Goal: Task Accomplishment & Management: Manage account settings

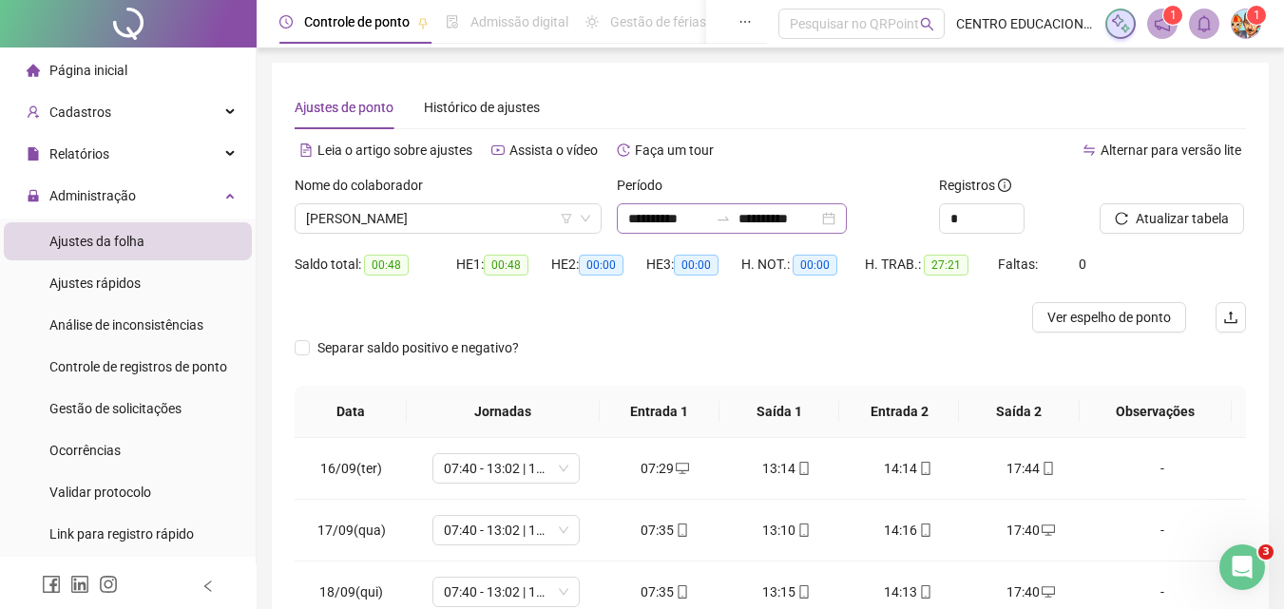
click at [847, 217] on div "**********" at bounding box center [732, 218] width 230 height 30
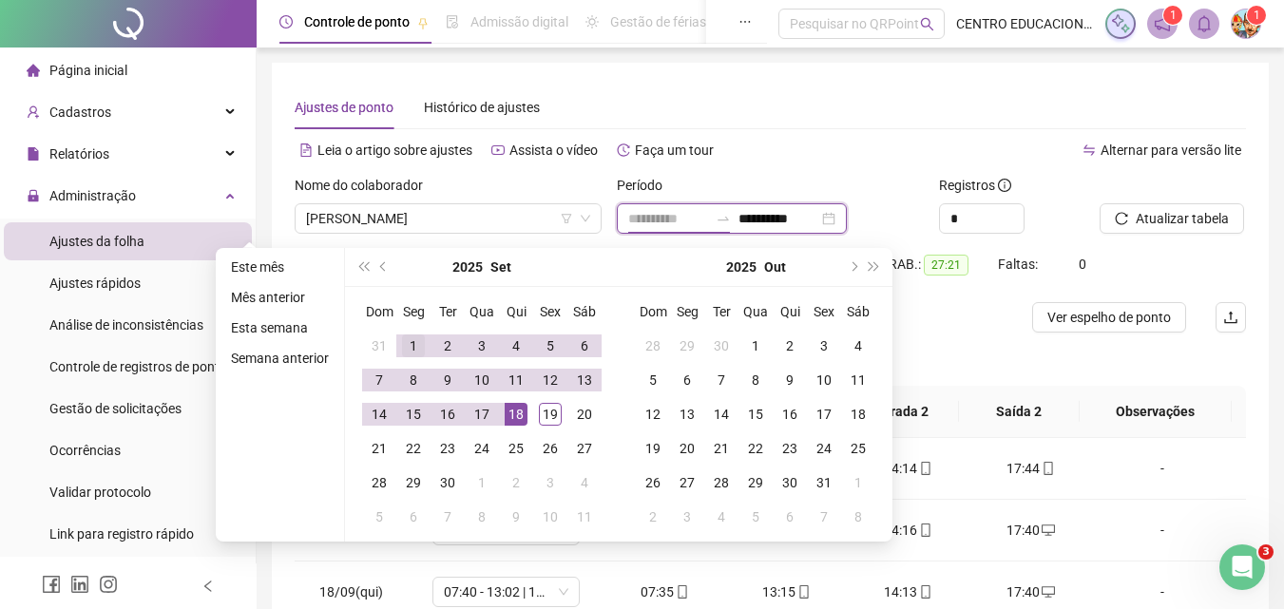
type input "**********"
click at [414, 336] on div "1" at bounding box center [413, 346] width 23 height 23
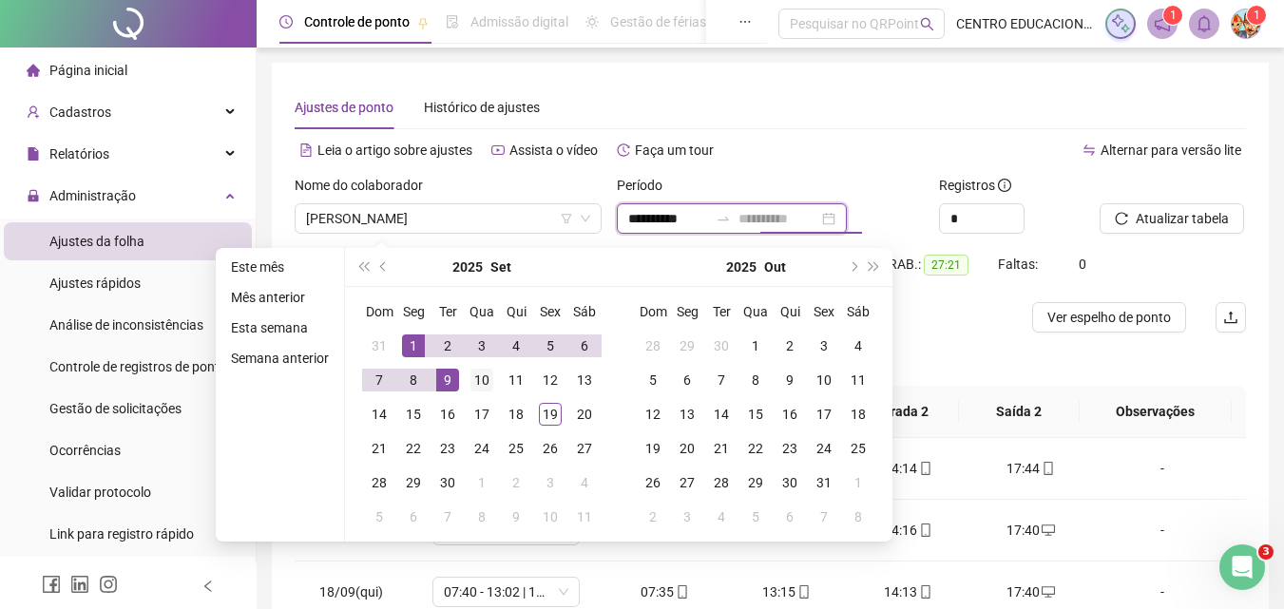
type input "**********"
click at [482, 379] on div "10" at bounding box center [481, 380] width 23 height 23
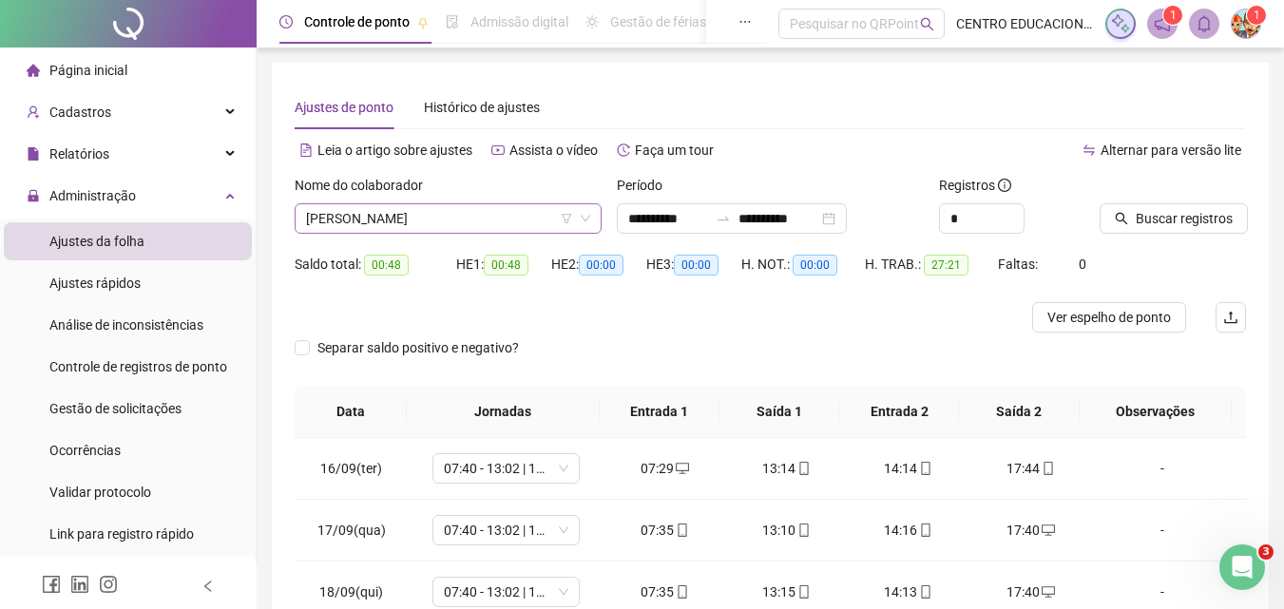
click at [374, 216] on span "[PERSON_NAME]" at bounding box center [448, 218] width 284 height 29
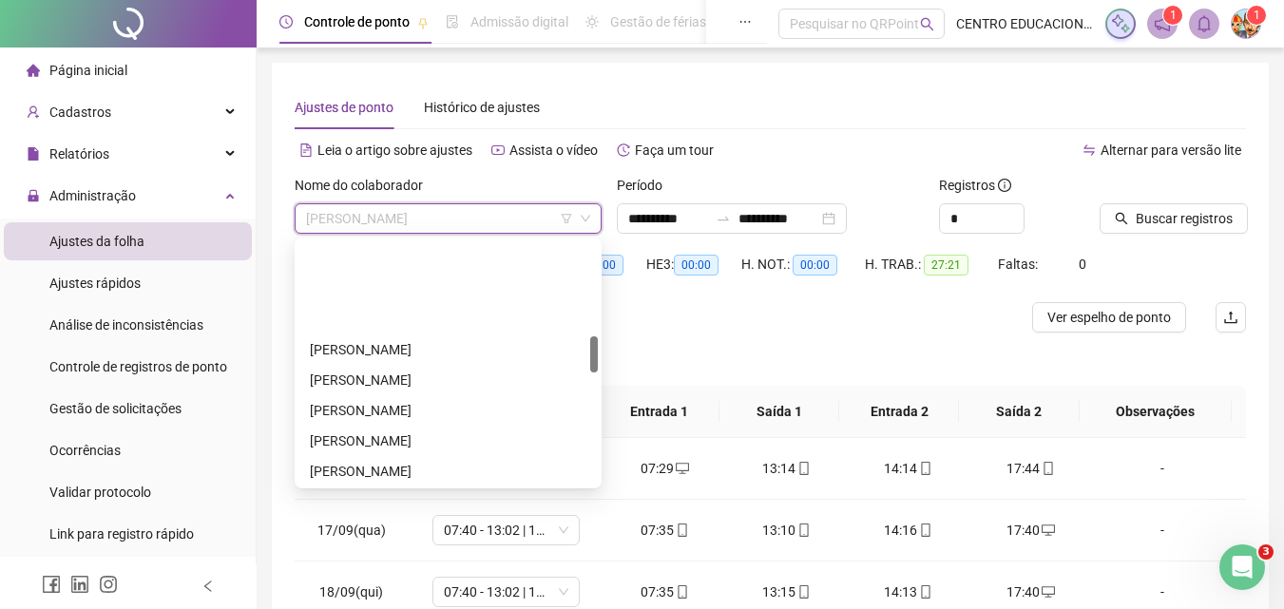
scroll to position [440, 0]
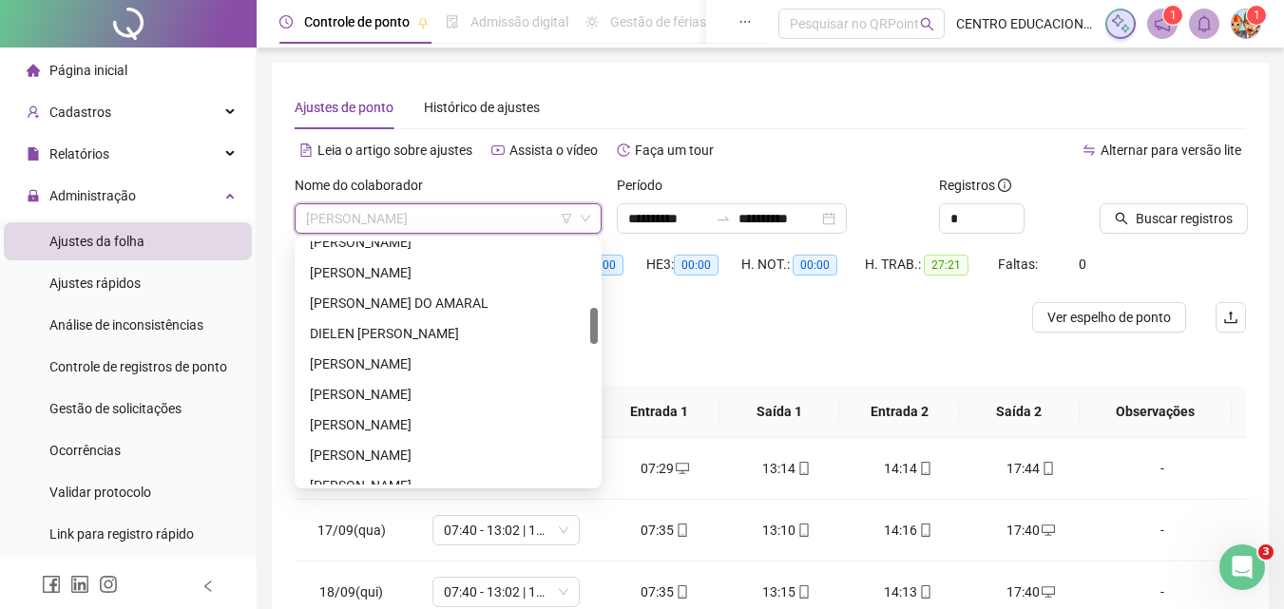
drag, startPoint x: 599, startPoint y: 344, endPoint x: 599, endPoint y: 320, distance: 23.8
click at [599, 320] on div "141123 221910 301987 [PERSON_NAME] [PERSON_NAME] [PERSON_NAME]" at bounding box center [448, 363] width 307 height 251
click at [385, 393] on div "[PERSON_NAME]" at bounding box center [448, 394] width 277 height 21
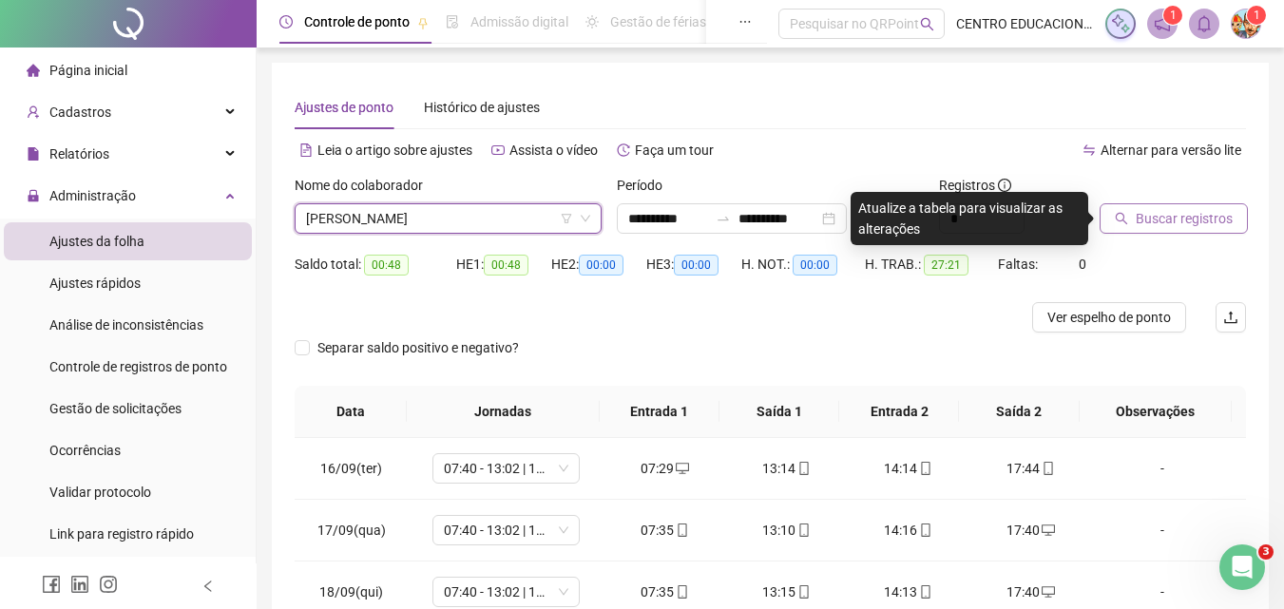
click at [1141, 219] on span "Buscar registros" at bounding box center [1184, 218] width 97 height 21
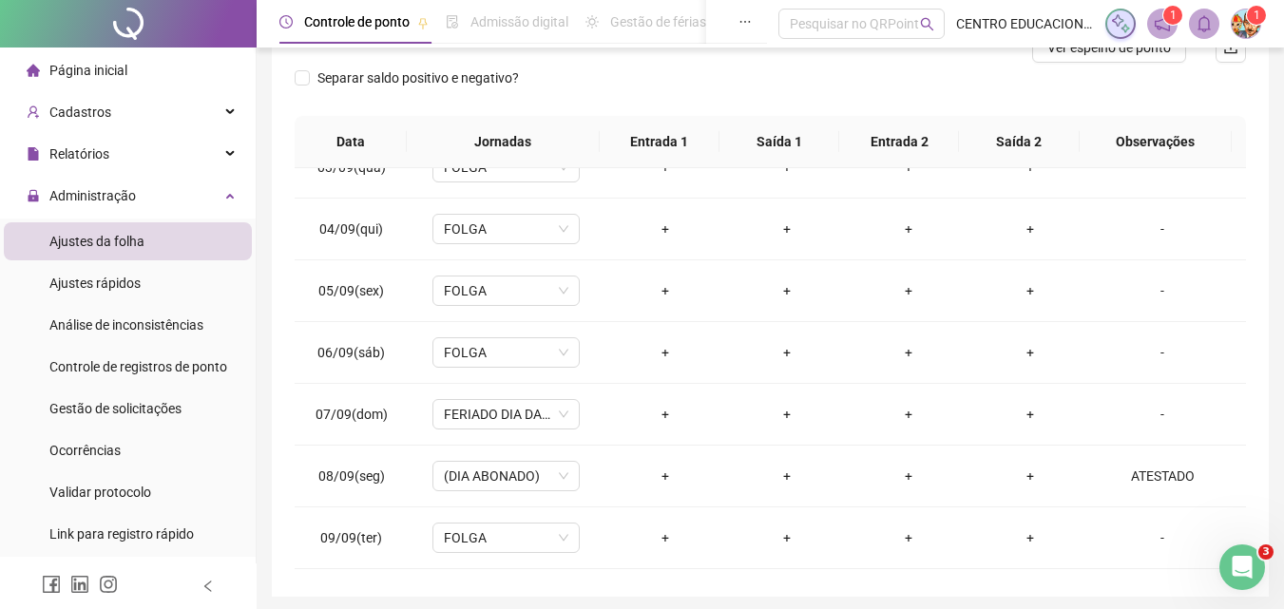
scroll to position [212, 0]
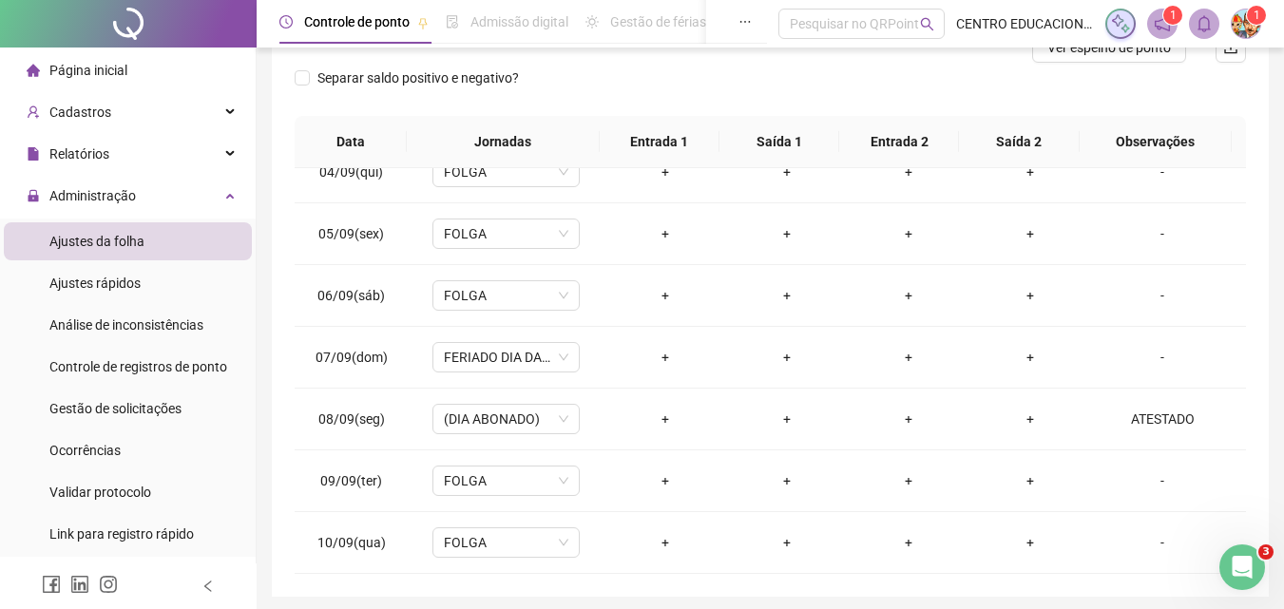
drag, startPoint x: 1242, startPoint y: 370, endPoint x: 23, endPoint y: 35, distance: 1264.5
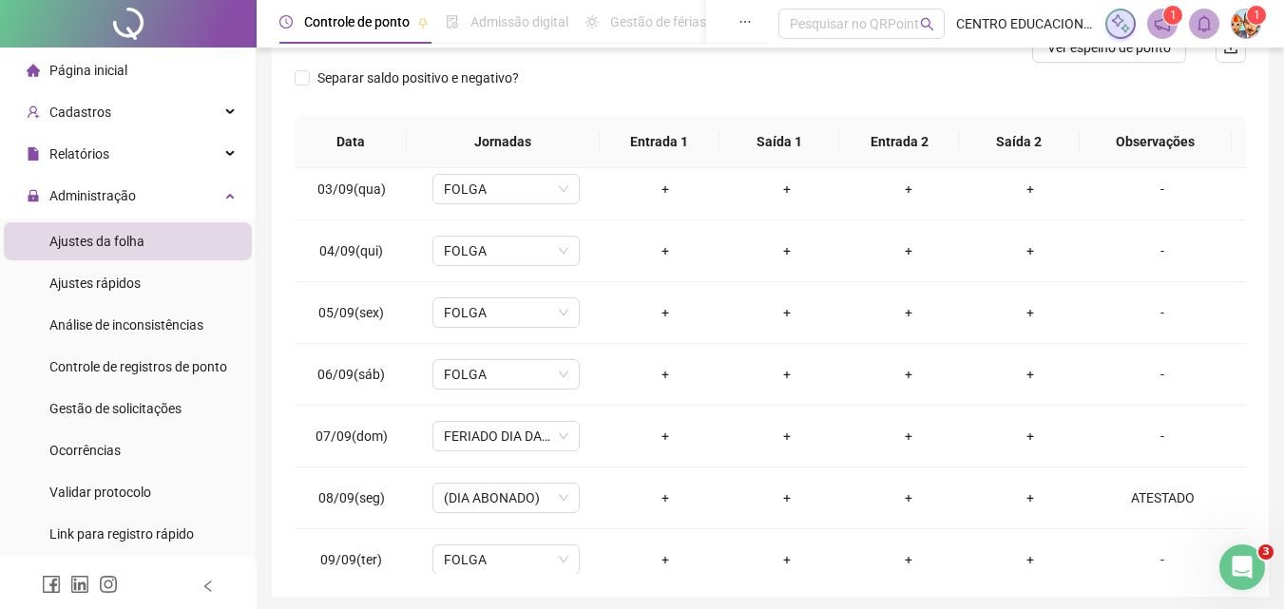
scroll to position [0, 0]
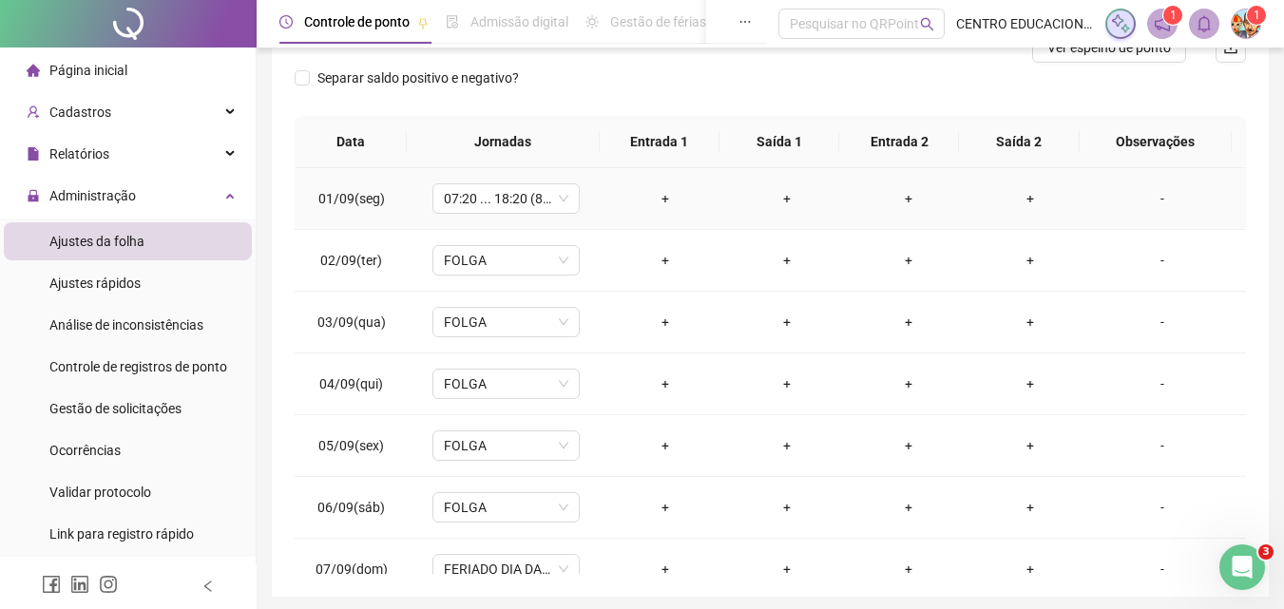
click at [656, 198] on div "+" at bounding box center [665, 198] width 91 height 21
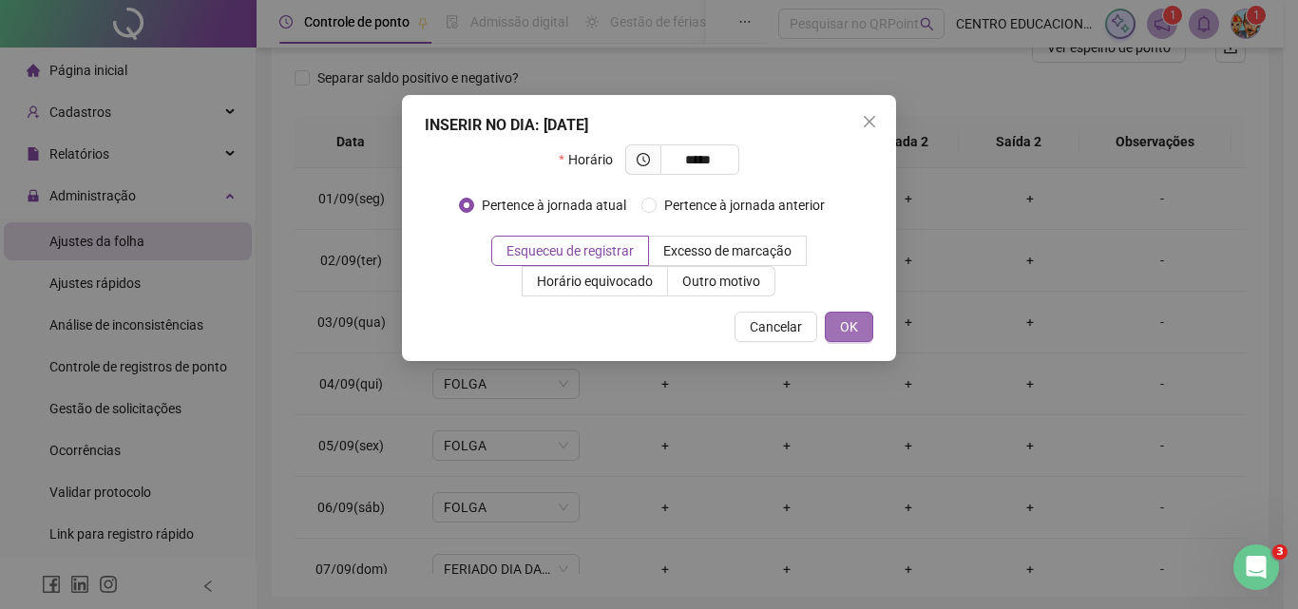
type input "*****"
click at [858, 323] on button "OK" at bounding box center [849, 327] width 48 height 30
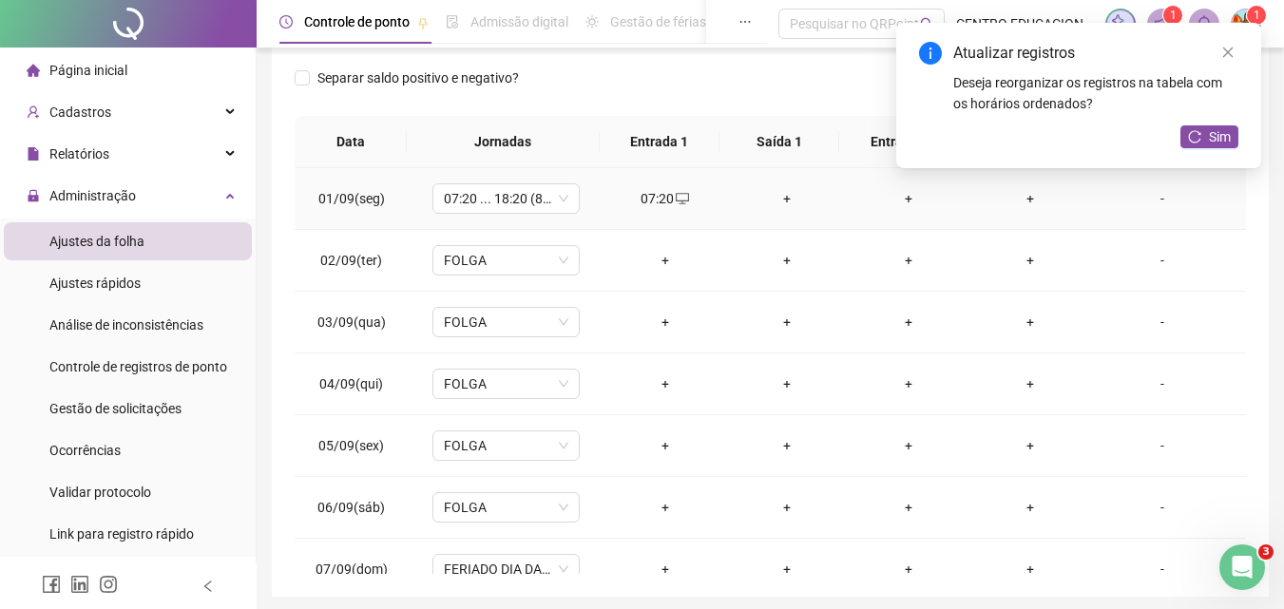
click at [778, 201] on div "+" at bounding box center [786, 198] width 91 height 21
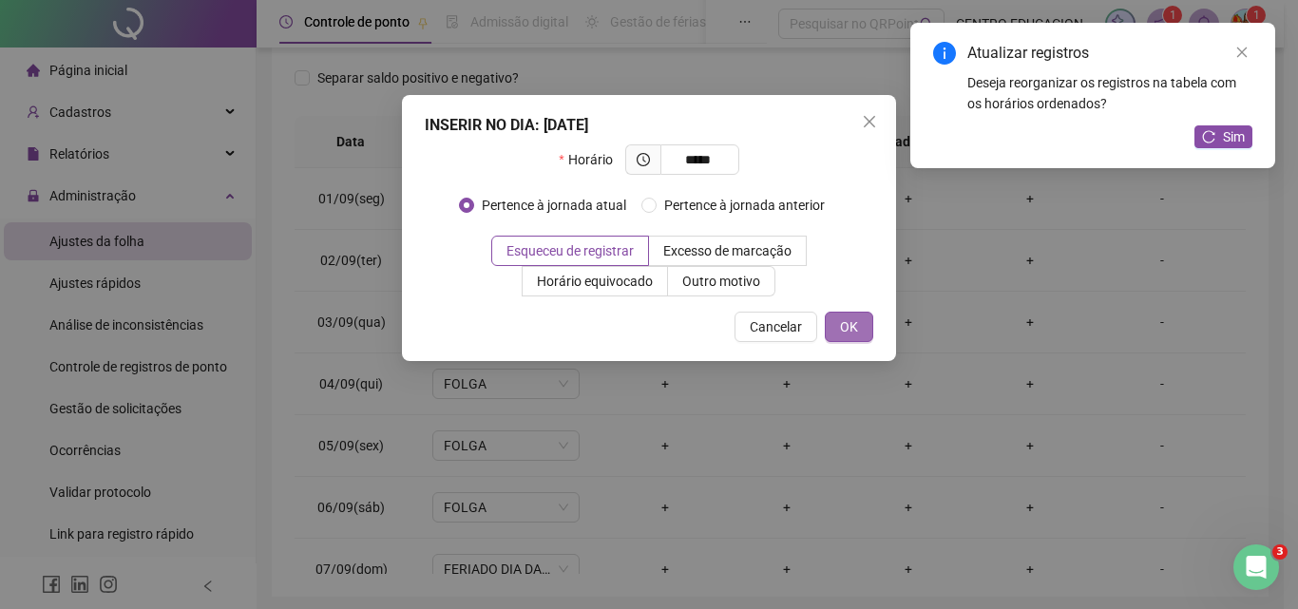
type input "*****"
click at [846, 327] on span "OK" at bounding box center [849, 326] width 18 height 21
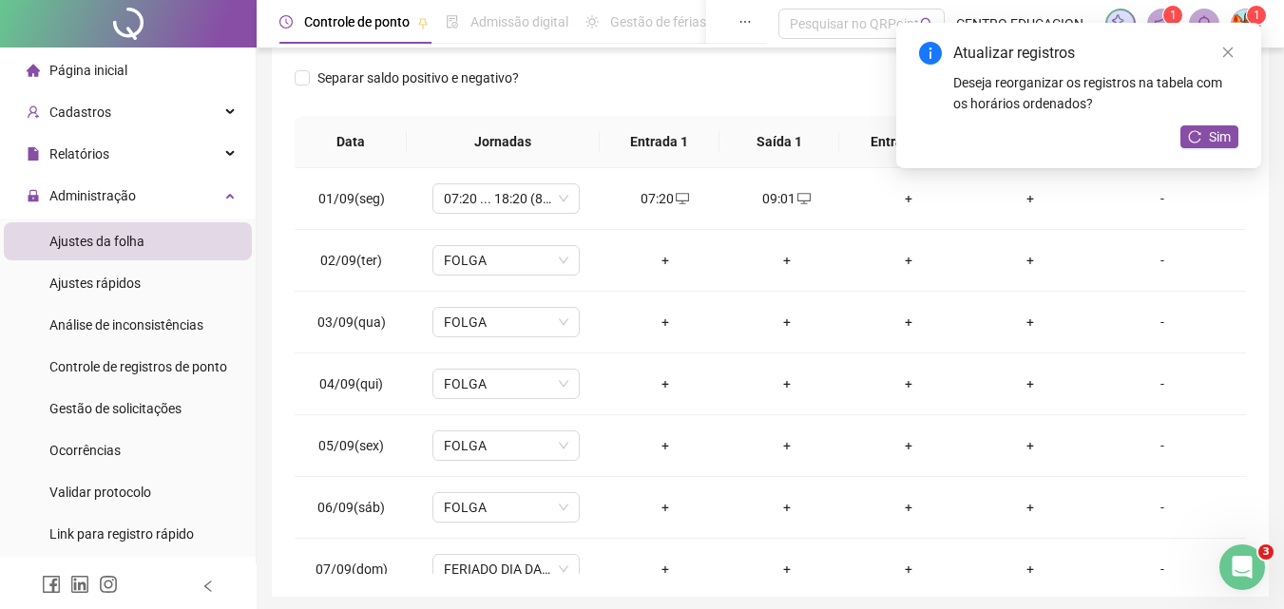
drag, startPoint x: 1229, startPoint y: 49, endPoint x: 1144, endPoint y: 83, distance: 90.9
click at [1227, 48] on icon "close" at bounding box center [1227, 52] width 13 height 13
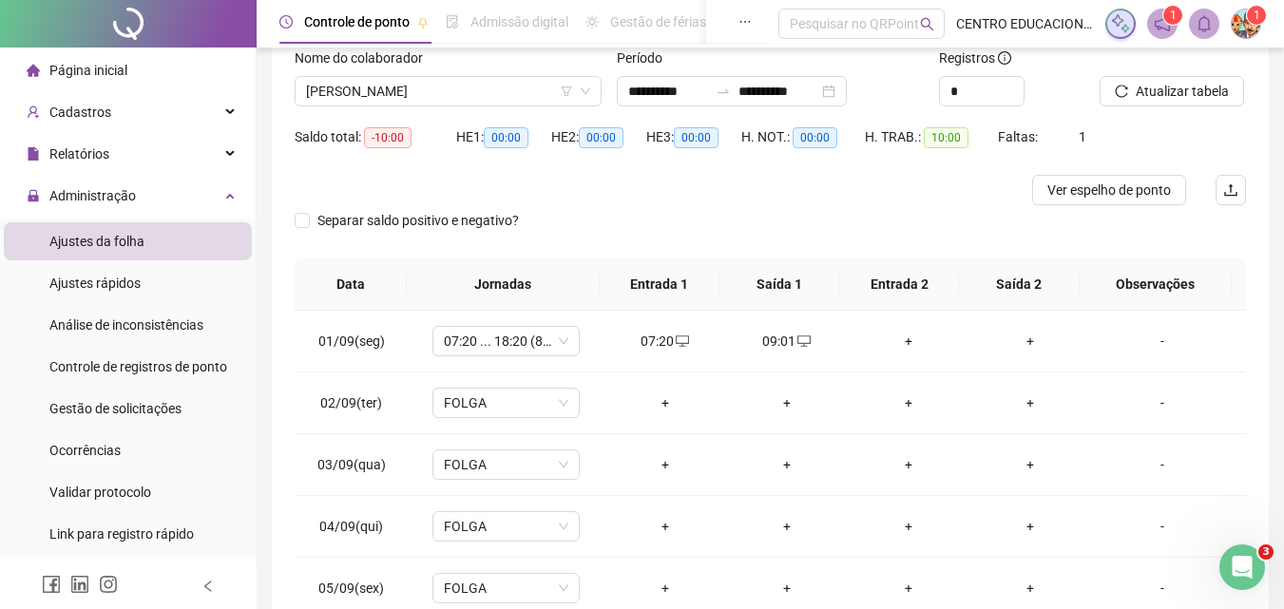
scroll to position [38, 0]
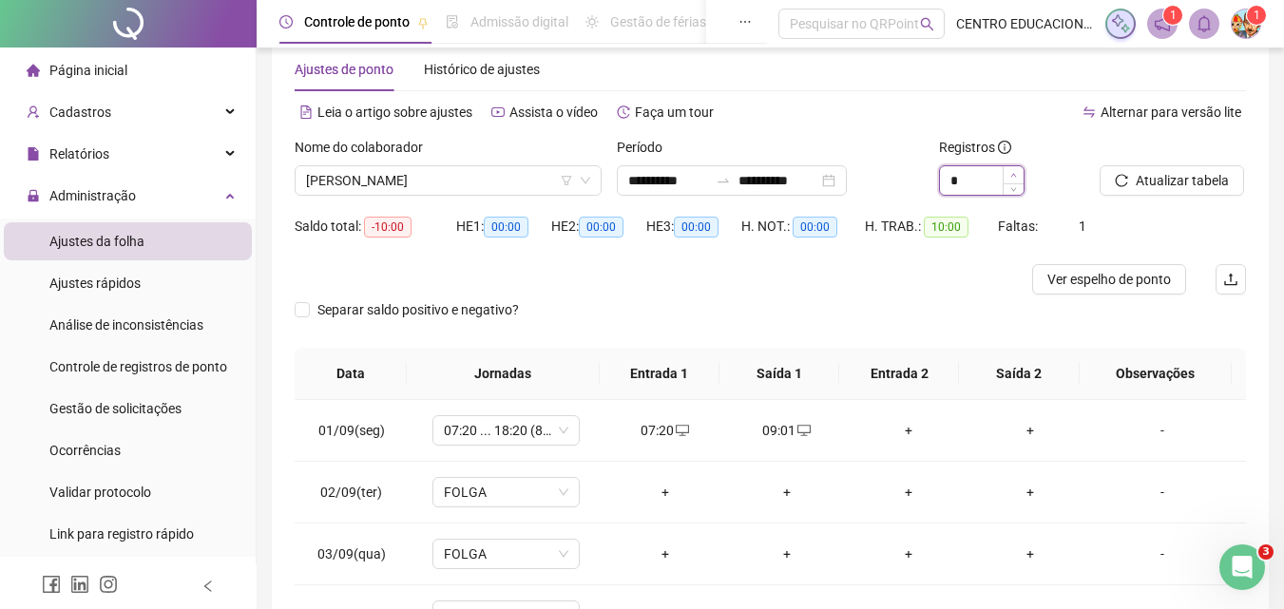
click at [1011, 174] on icon "up" at bounding box center [1013, 175] width 7 height 7
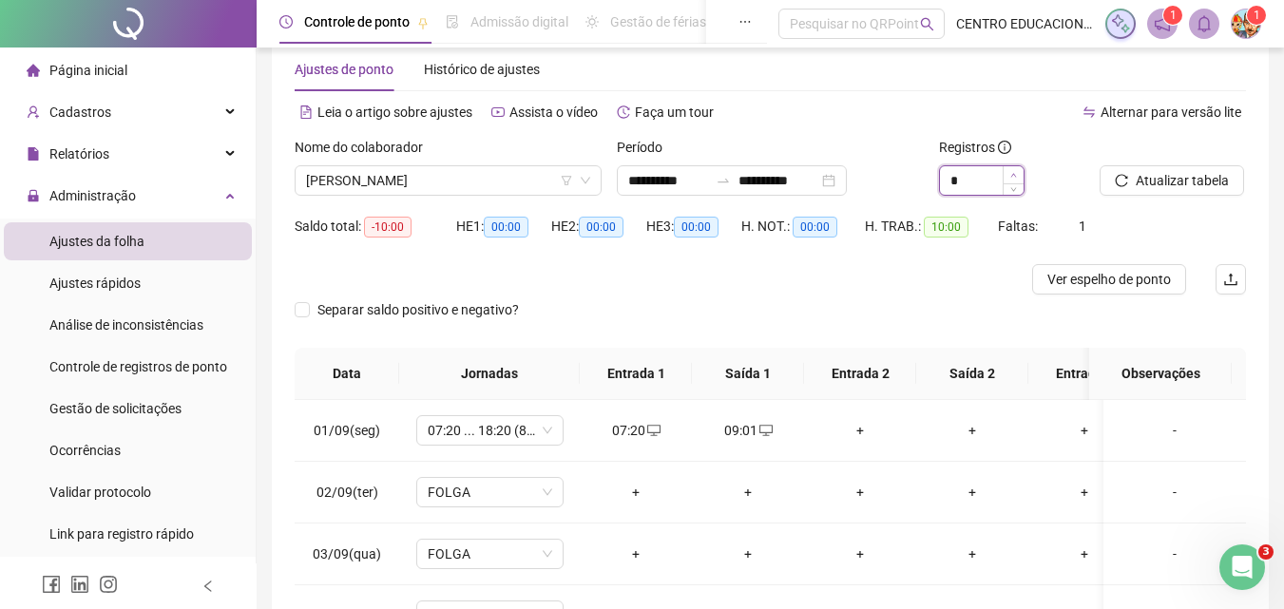
click at [1011, 174] on icon "up" at bounding box center [1013, 175] width 7 height 7
type input "*"
click at [860, 431] on div "+" at bounding box center [860, 430] width 82 height 21
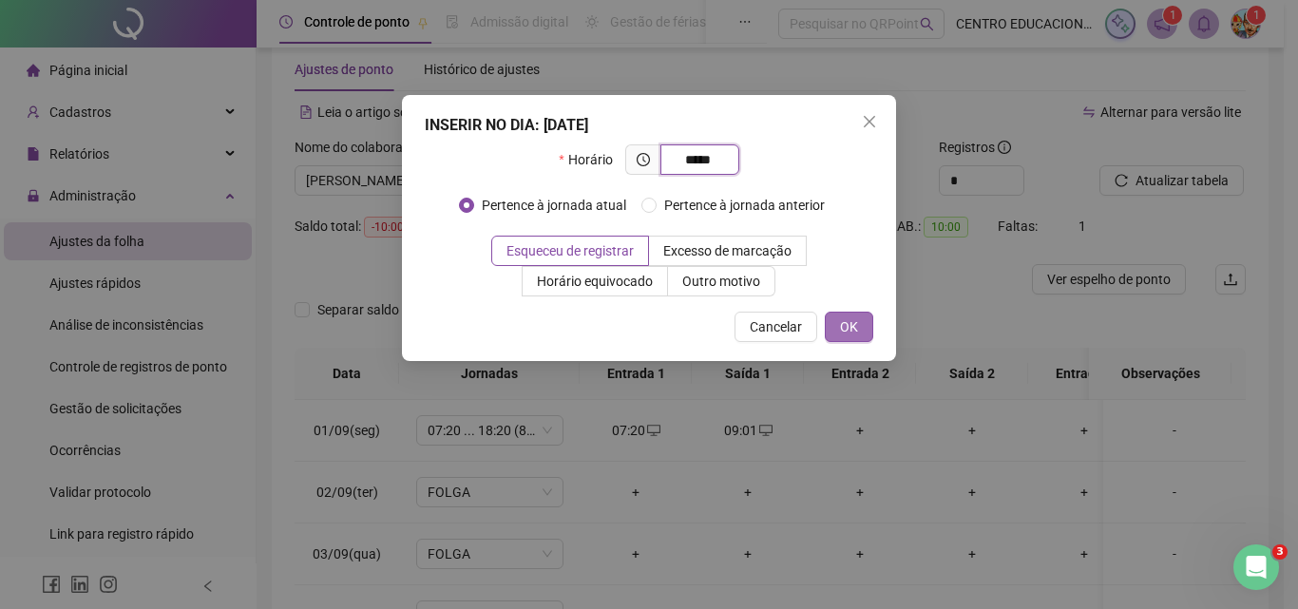
type input "*****"
click at [854, 319] on span "OK" at bounding box center [849, 326] width 18 height 21
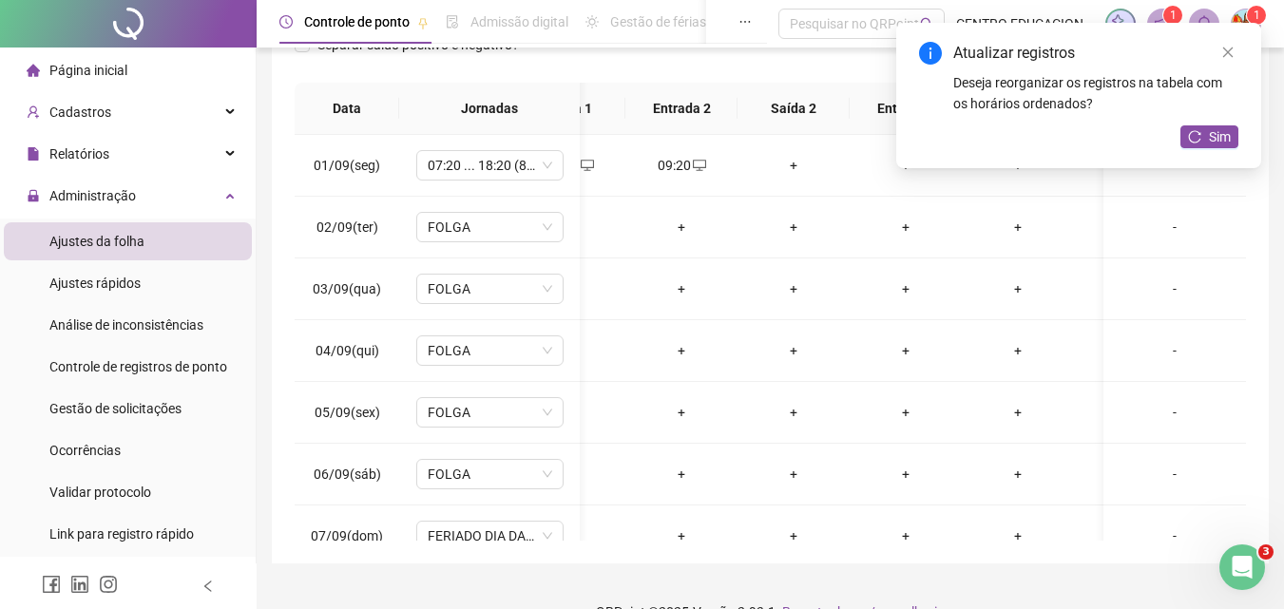
scroll to position [0, 254]
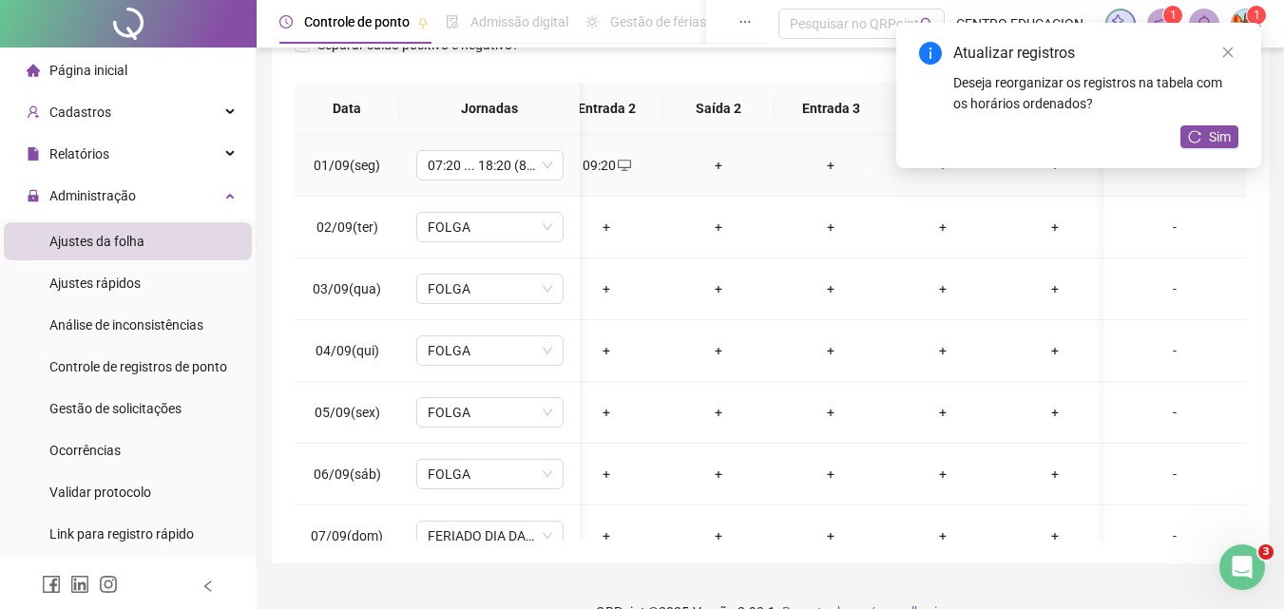
click at [717, 162] on div "+" at bounding box center [719, 165] width 82 height 21
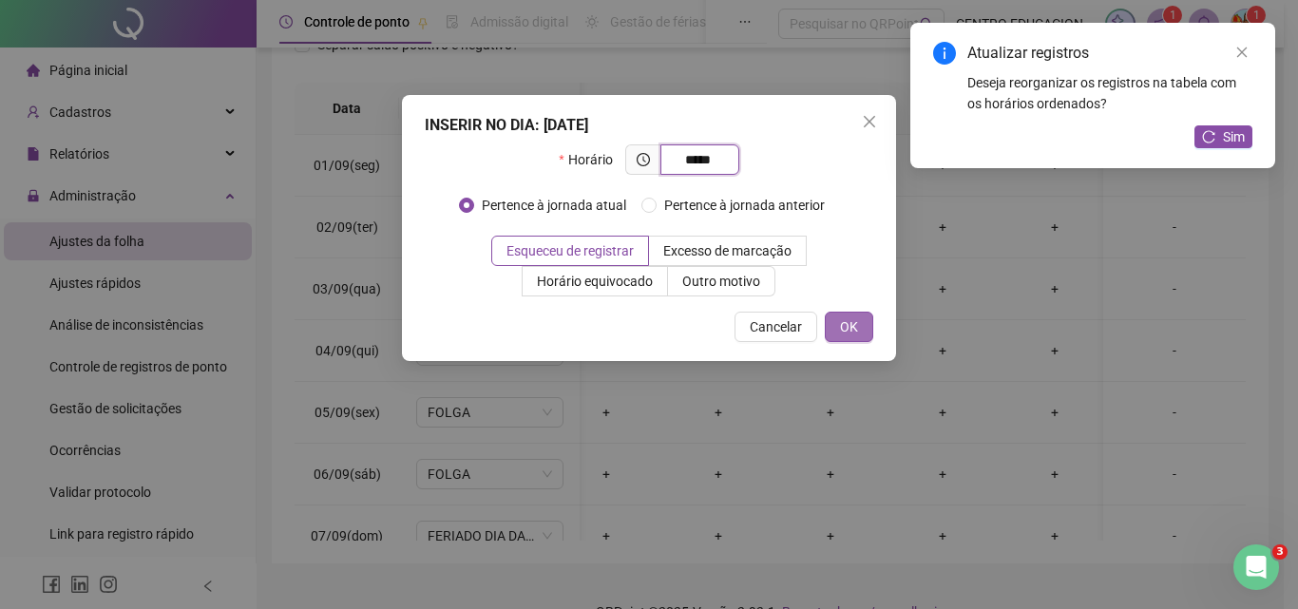
type input "*****"
click at [863, 330] on button "OK" at bounding box center [849, 327] width 48 height 30
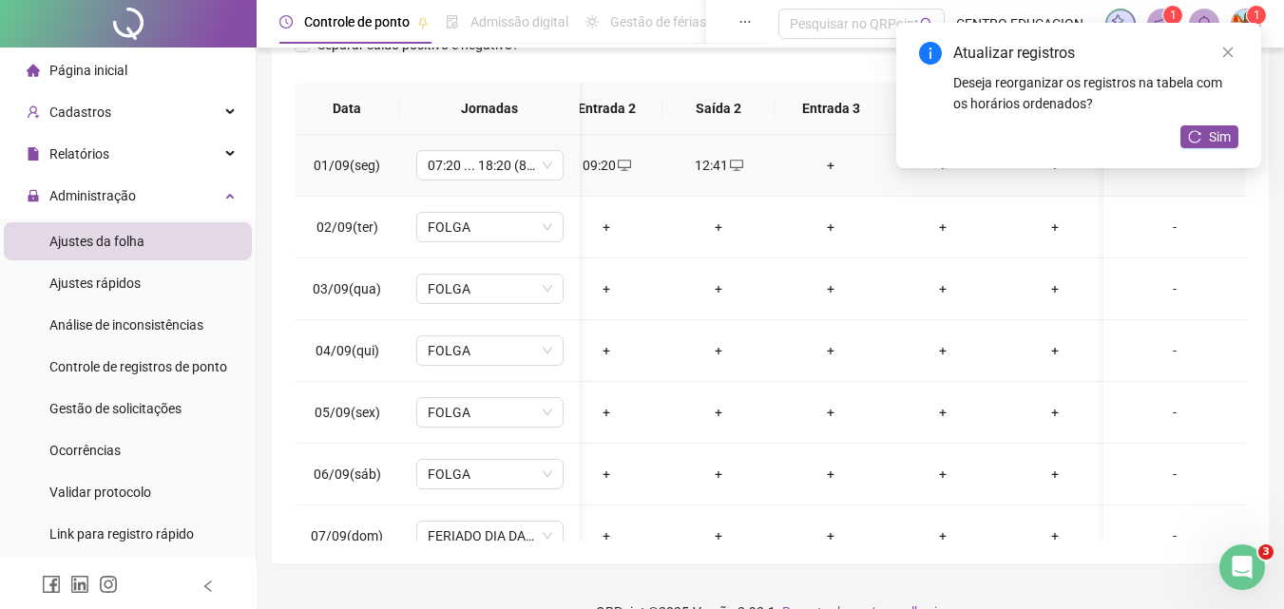
click at [832, 167] on div "+" at bounding box center [831, 165] width 82 height 21
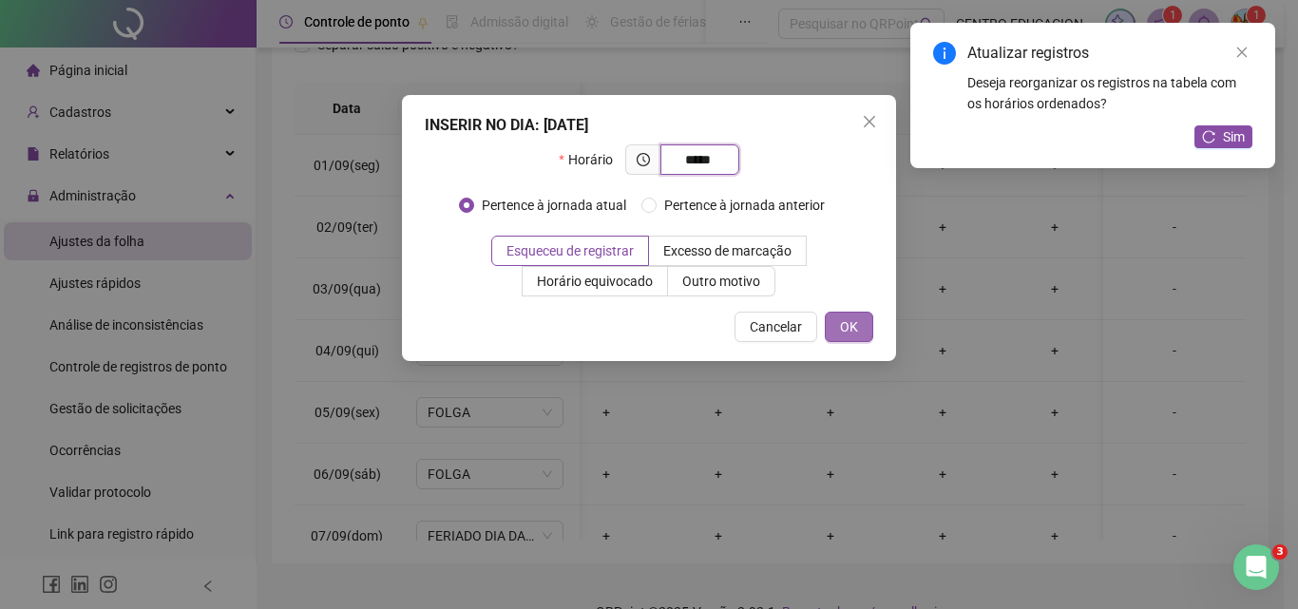
type input "*****"
click at [844, 334] on span "OK" at bounding box center [849, 326] width 18 height 21
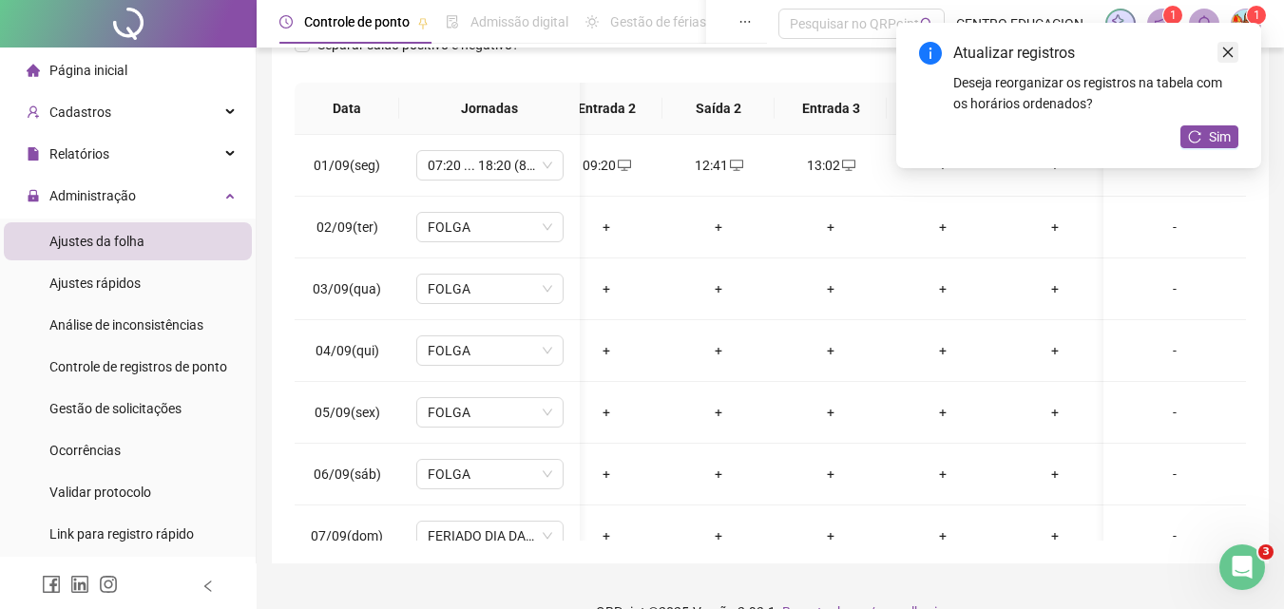
click at [1226, 51] on icon "close" at bounding box center [1227, 52] width 13 height 13
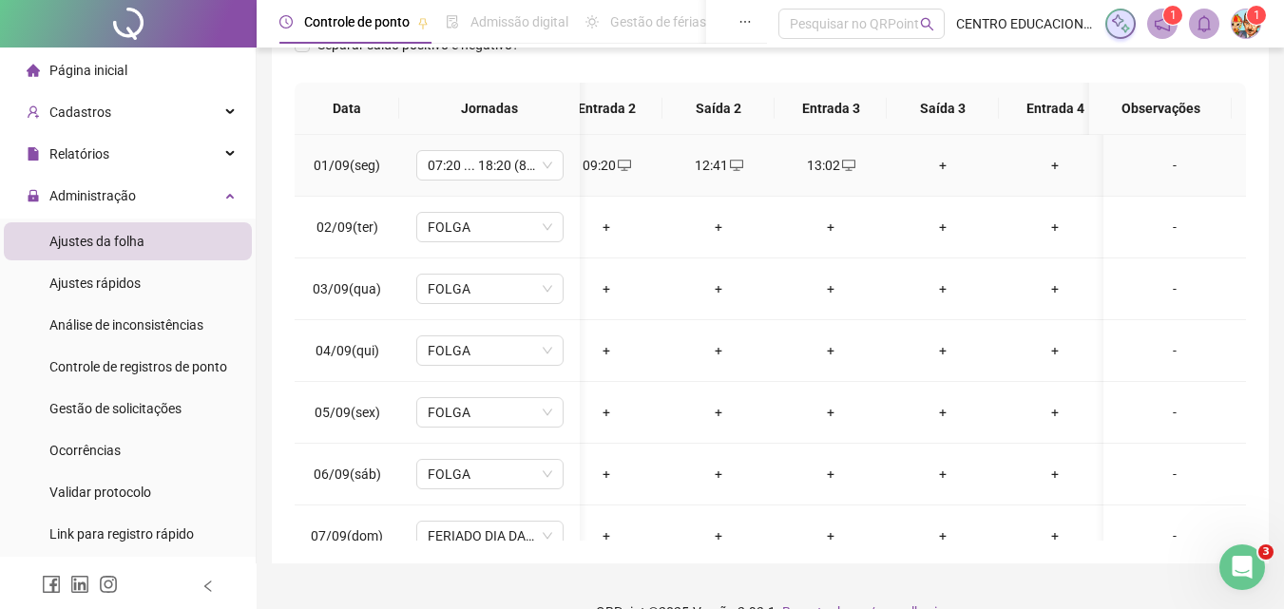
click at [946, 163] on div "+" at bounding box center [943, 165] width 82 height 21
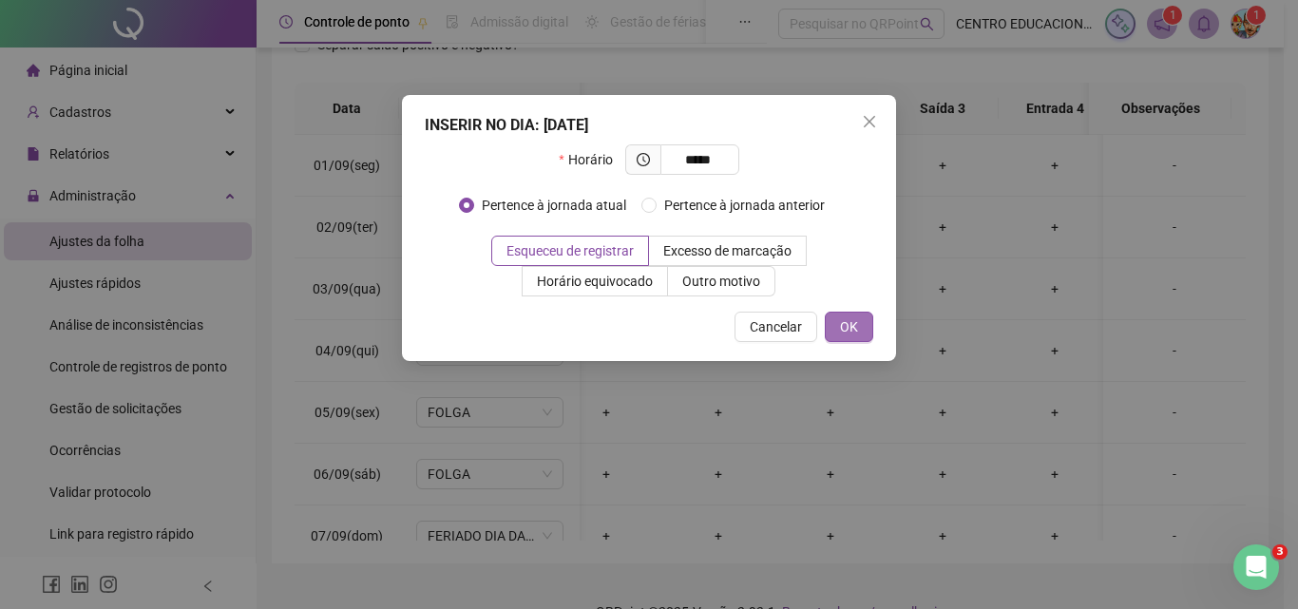
type input "*****"
click at [847, 323] on span "OK" at bounding box center [849, 326] width 18 height 21
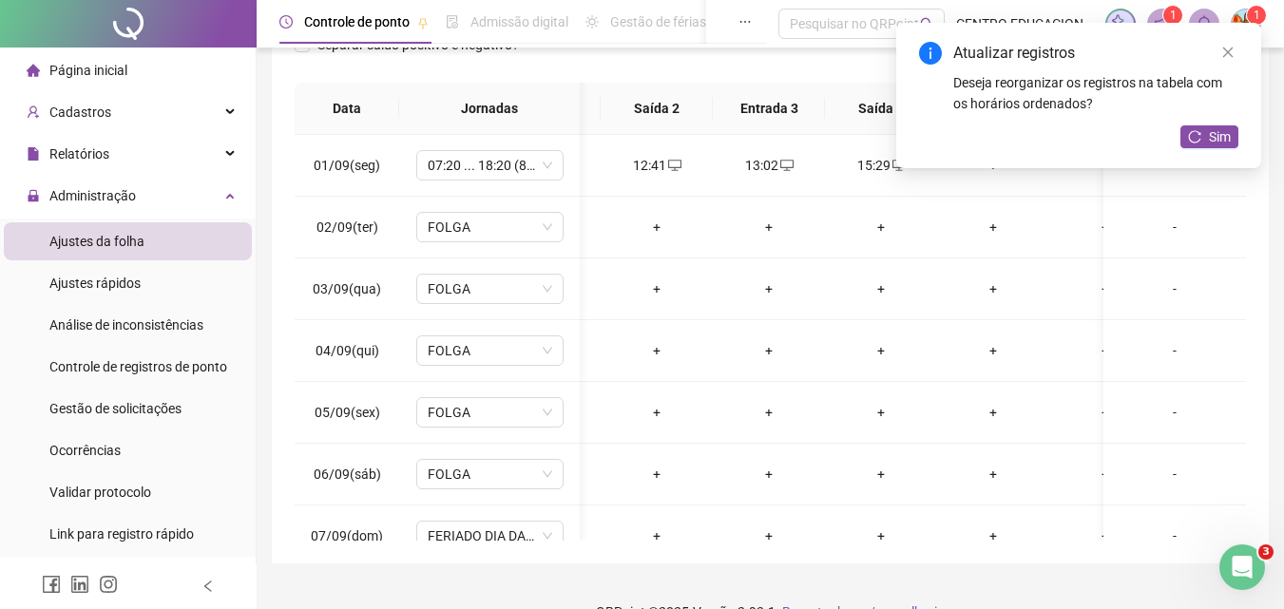
scroll to position [0, 388]
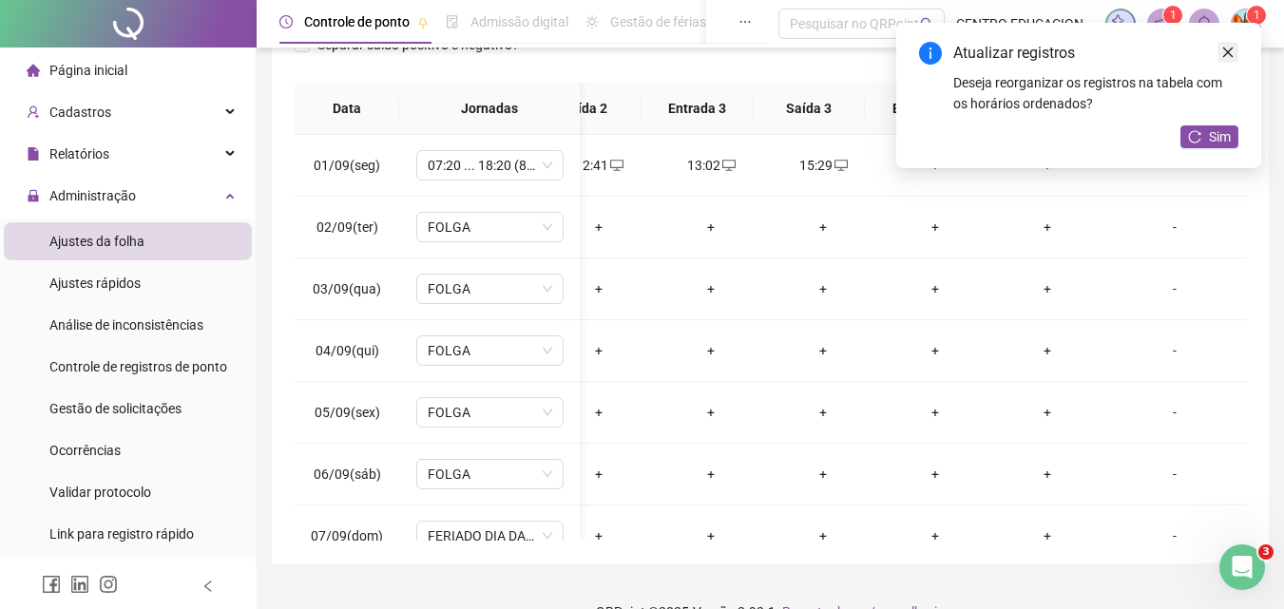
click at [1221, 51] on icon "close" at bounding box center [1227, 52] width 13 height 13
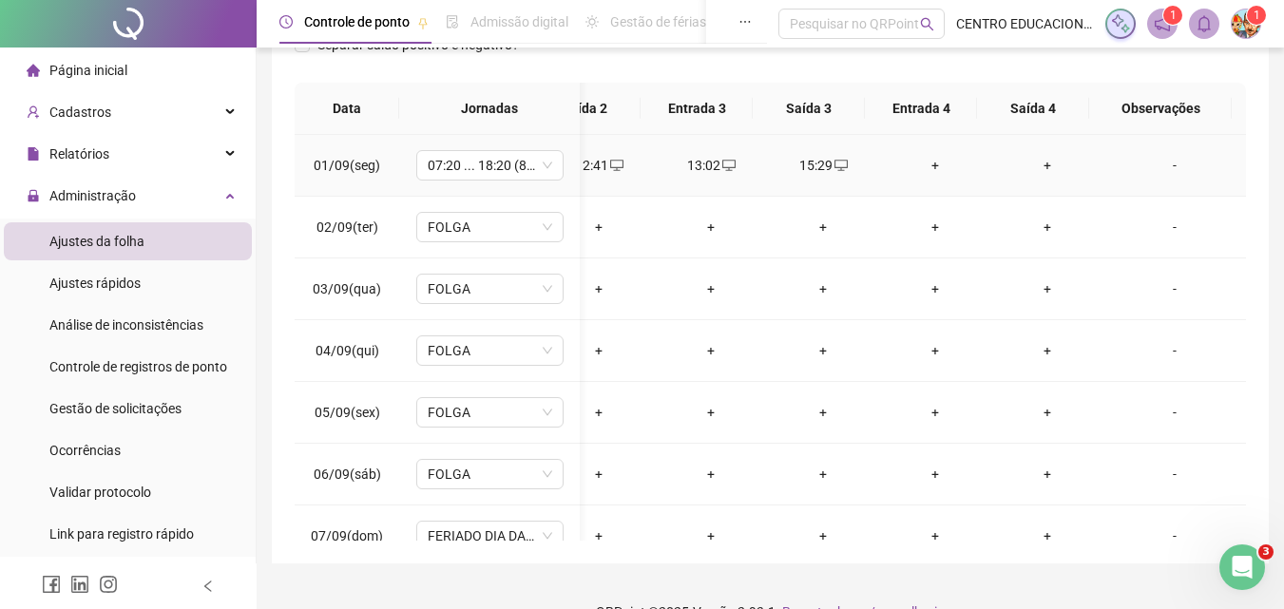
click at [920, 166] on div "+" at bounding box center [935, 165] width 82 height 21
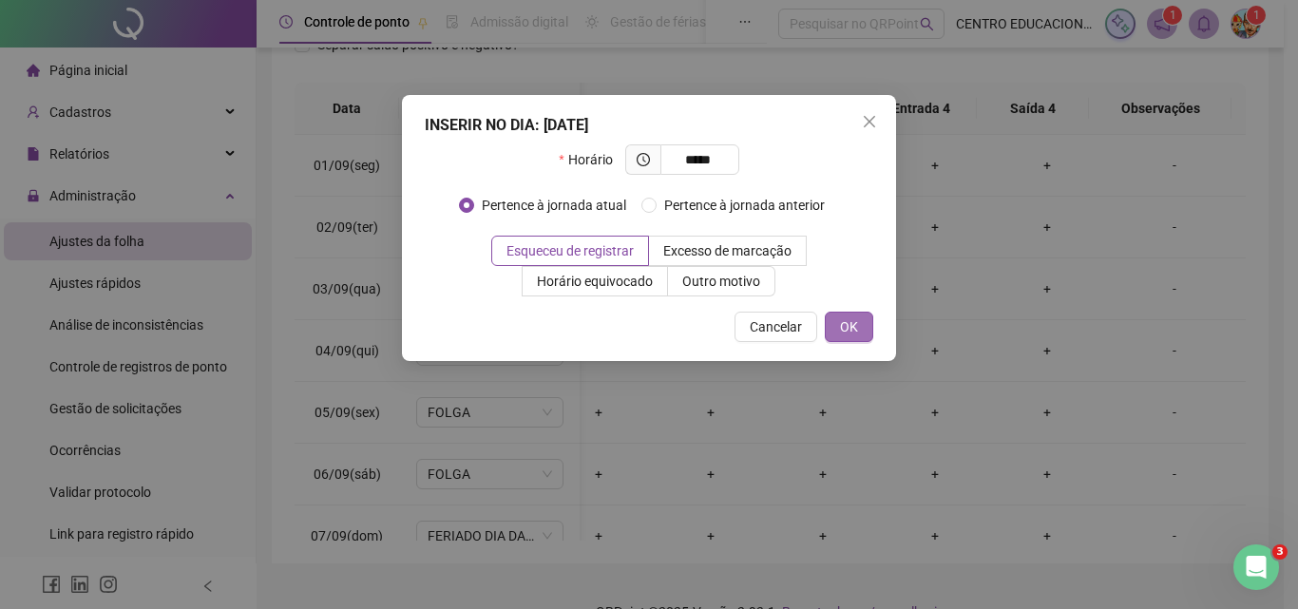
type input "*****"
click at [841, 328] on span "OK" at bounding box center [849, 326] width 18 height 21
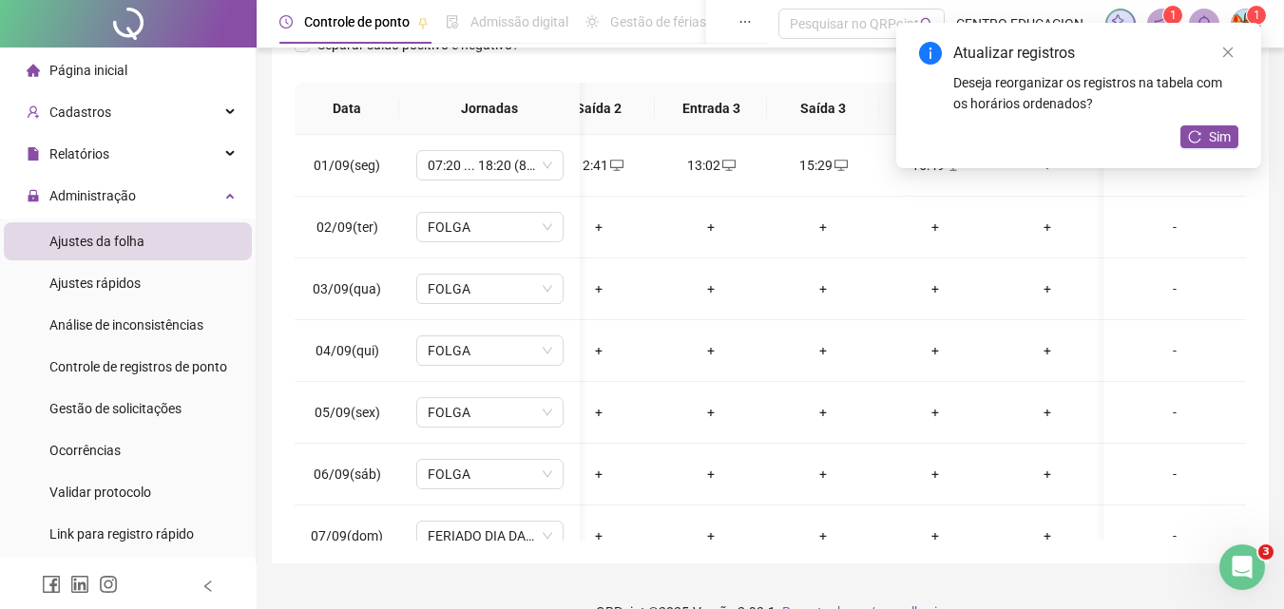
scroll to position [0, 374]
click at [1224, 57] on icon "close" at bounding box center [1227, 52] width 13 height 13
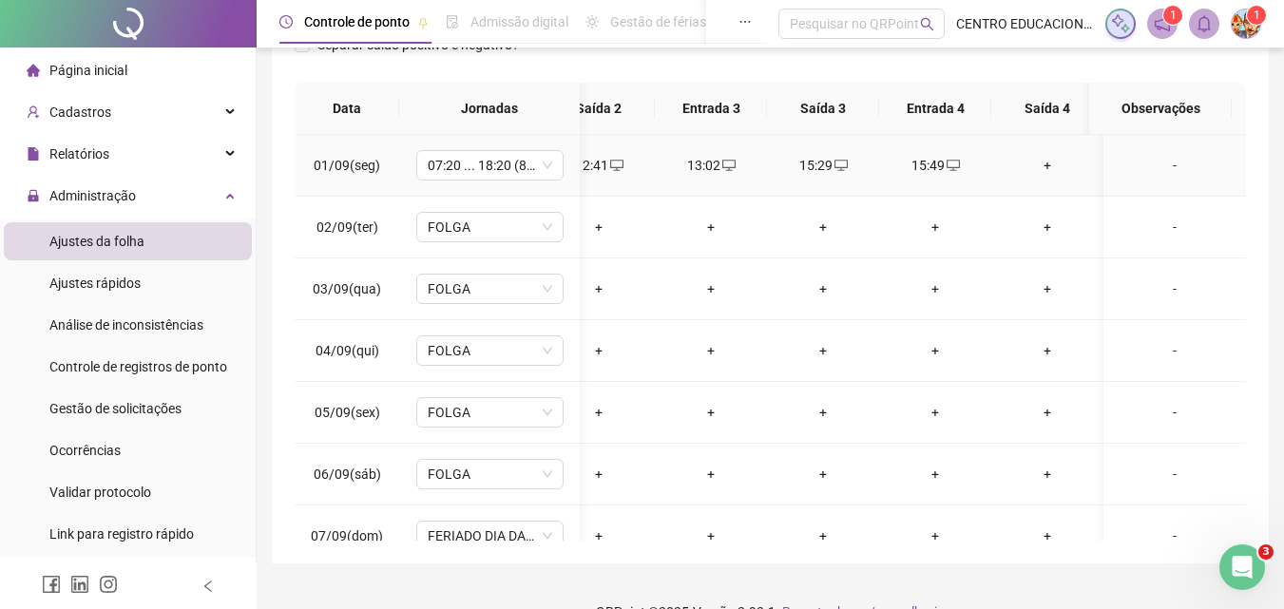
click at [1045, 166] on div "+" at bounding box center [1048, 165] width 82 height 21
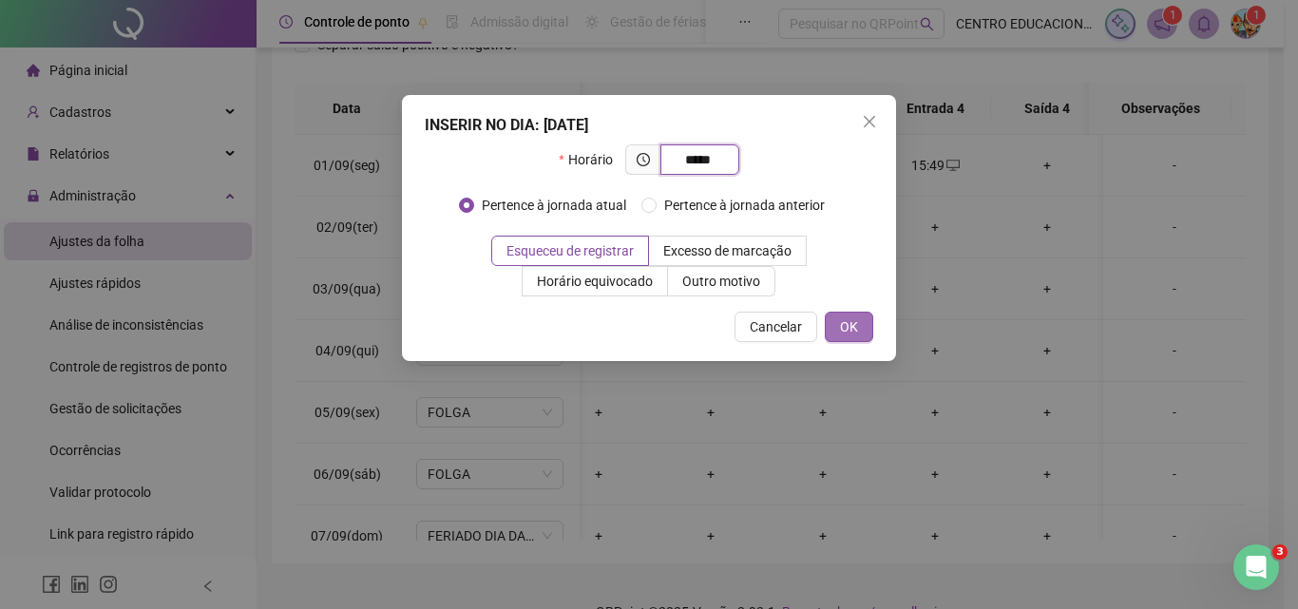
type input "*****"
click at [843, 323] on span "OK" at bounding box center [849, 326] width 18 height 21
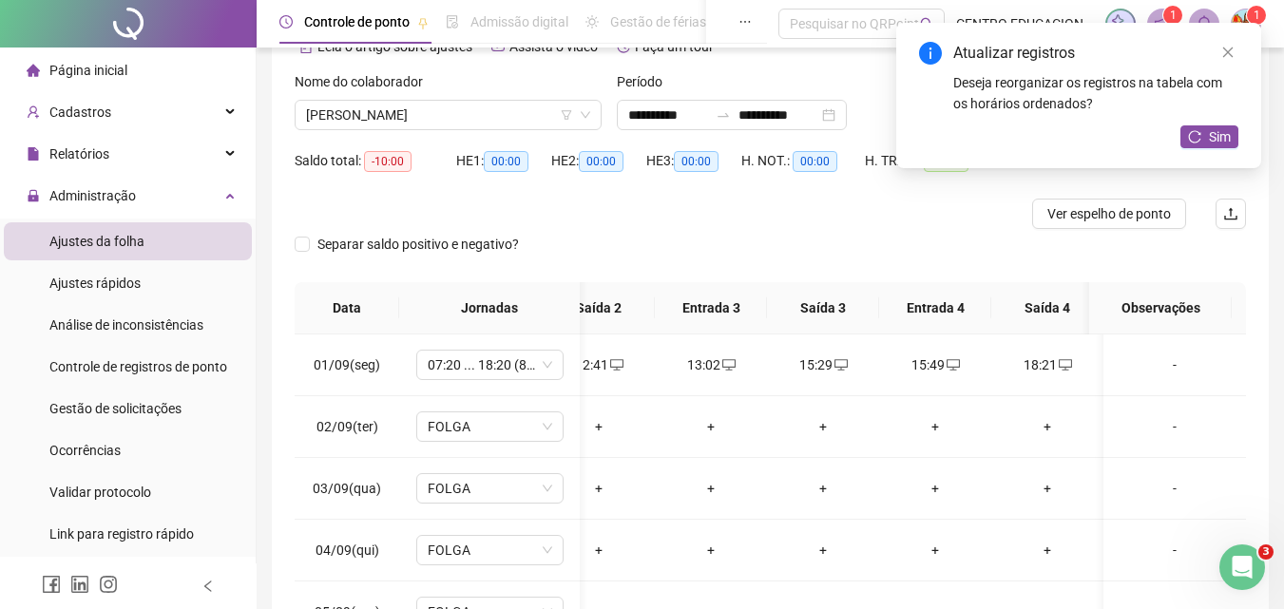
scroll to position [0, 0]
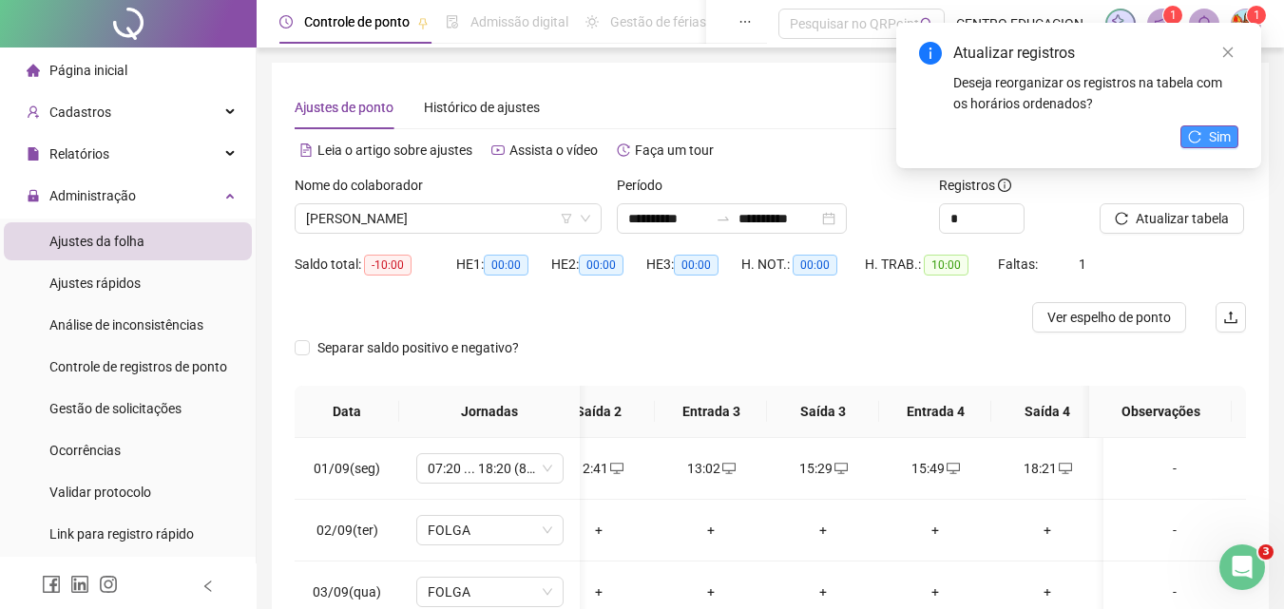
click at [1194, 140] on icon "reload" at bounding box center [1194, 136] width 13 height 13
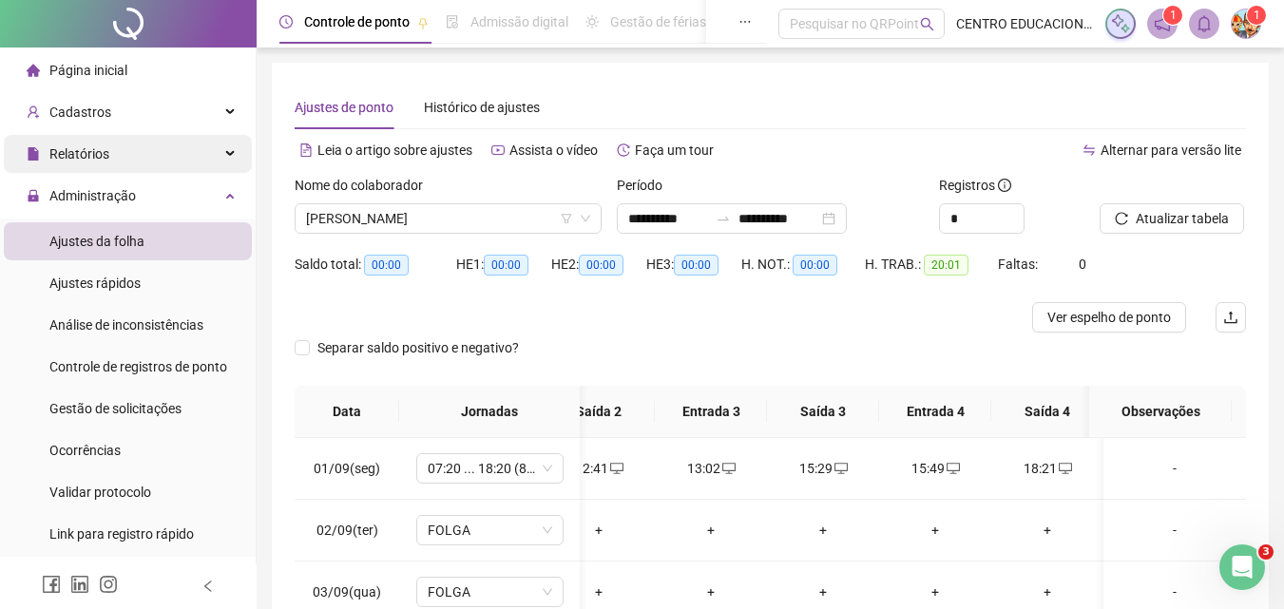
click at [78, 152] on span "Relatórios" at bounding box center [79, 153] width 60 height 15
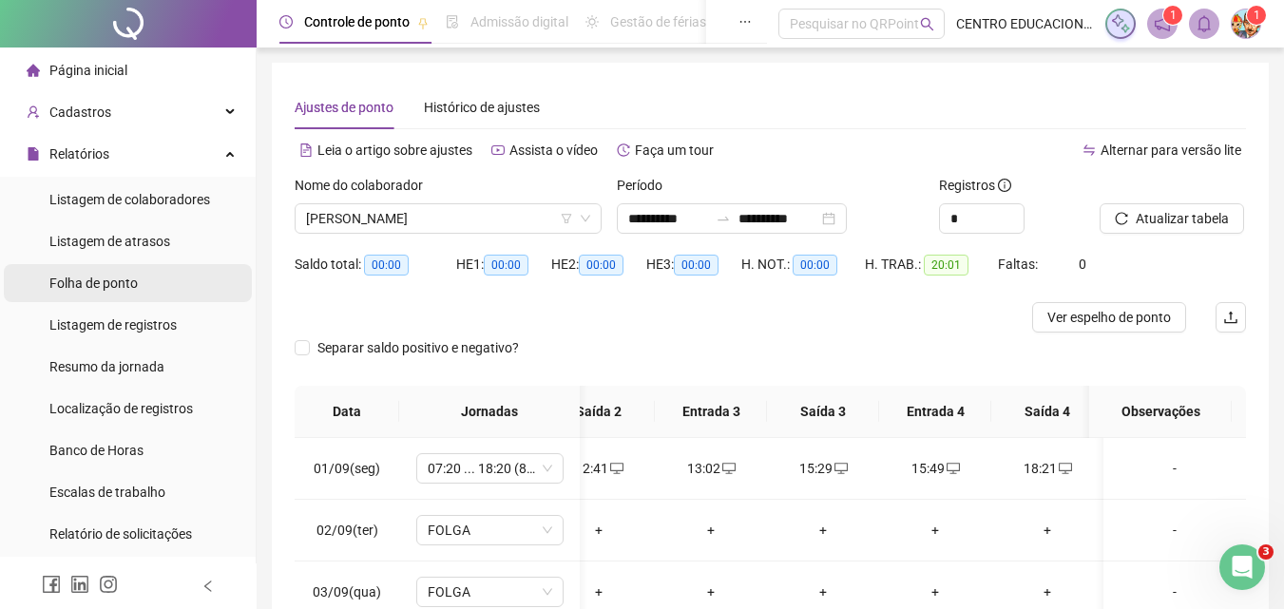
click at [102, 289] on span "Folha de ponto" at bounding box center [93, 283] width 88 height 15
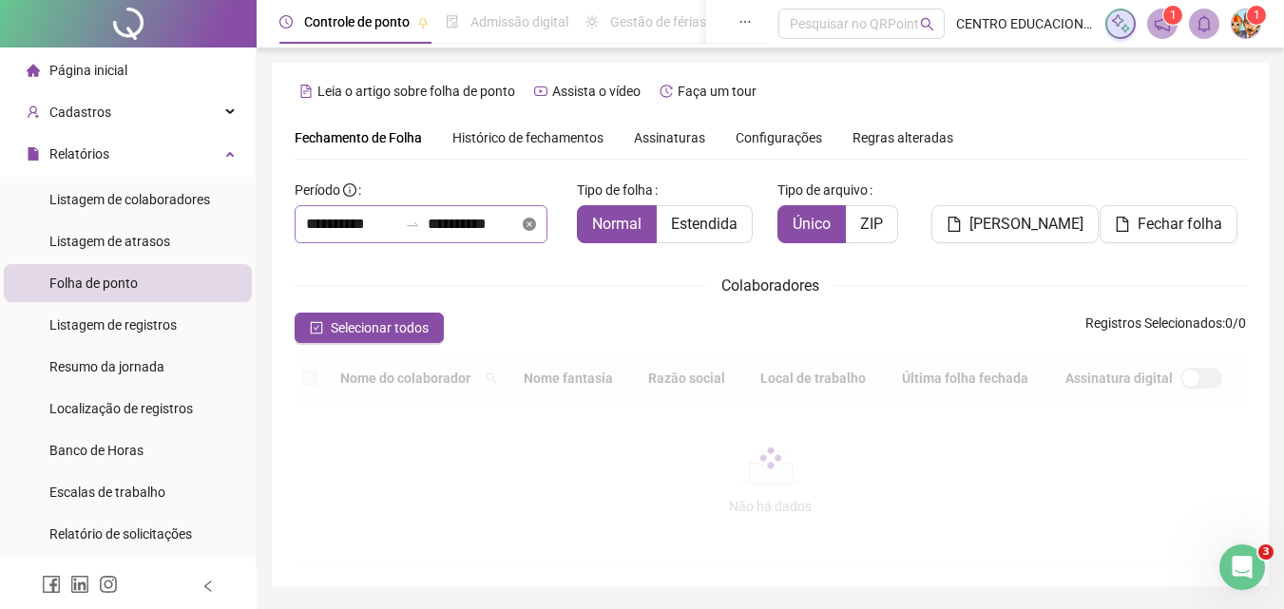
click at [536, 222] on icon "close-circle" at bounding box center [529, 224] width 13 height 13
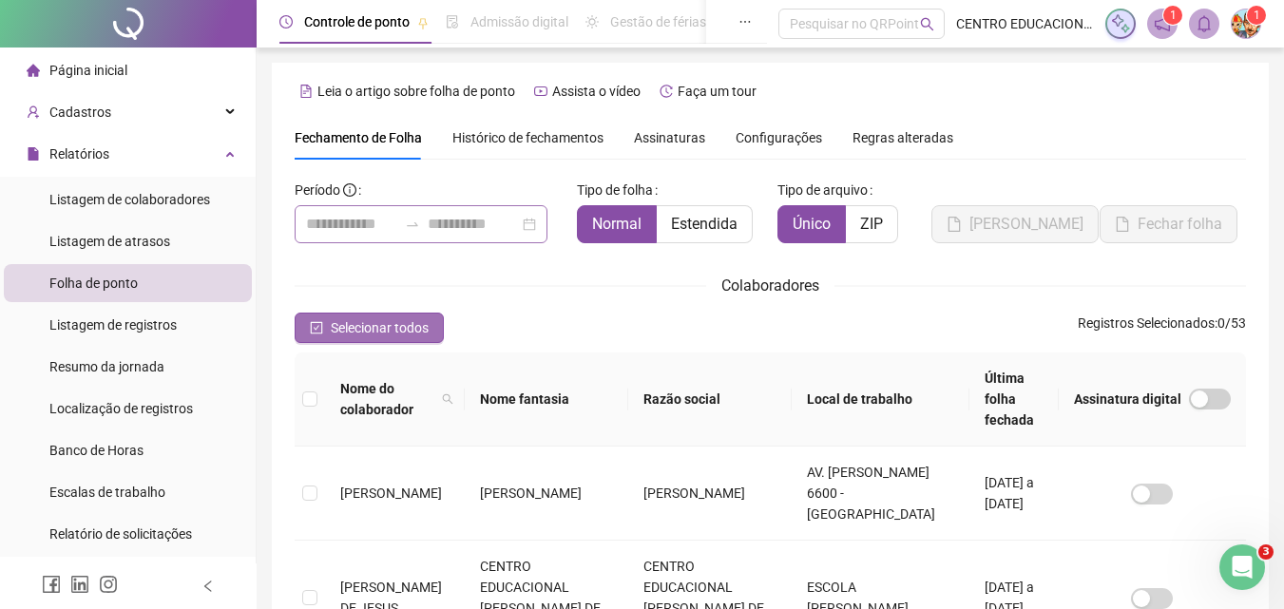
scroll to position [85, 0]
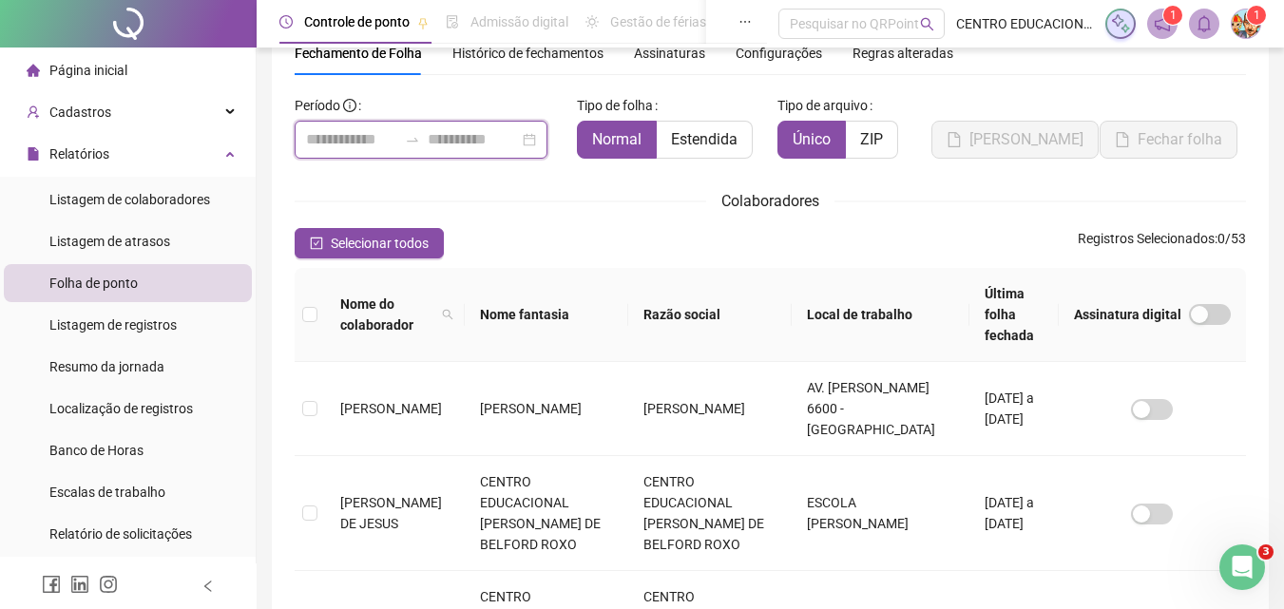
click at [337, 138] on input at bounding box center [351, 139] width 91 height 23
click at [540, 140] on div at bounding box center [421, 140] width 253 height 38
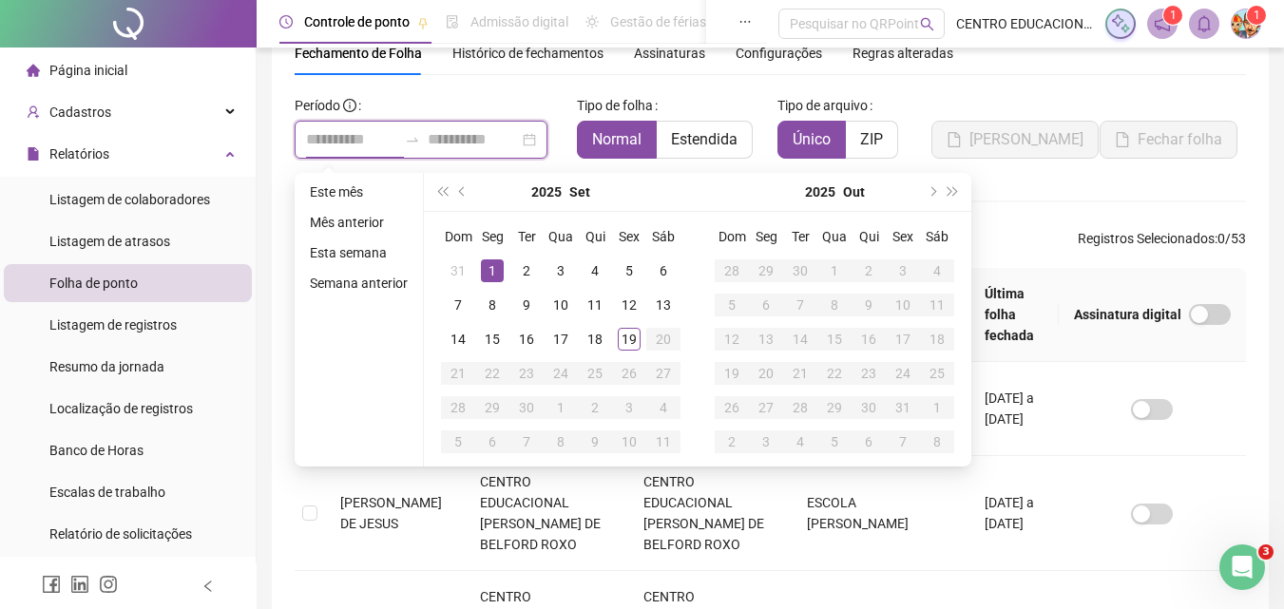
type input "**********"
click at [487, 264] on div "1" at bounding box center [492, 270] width 23 height 23
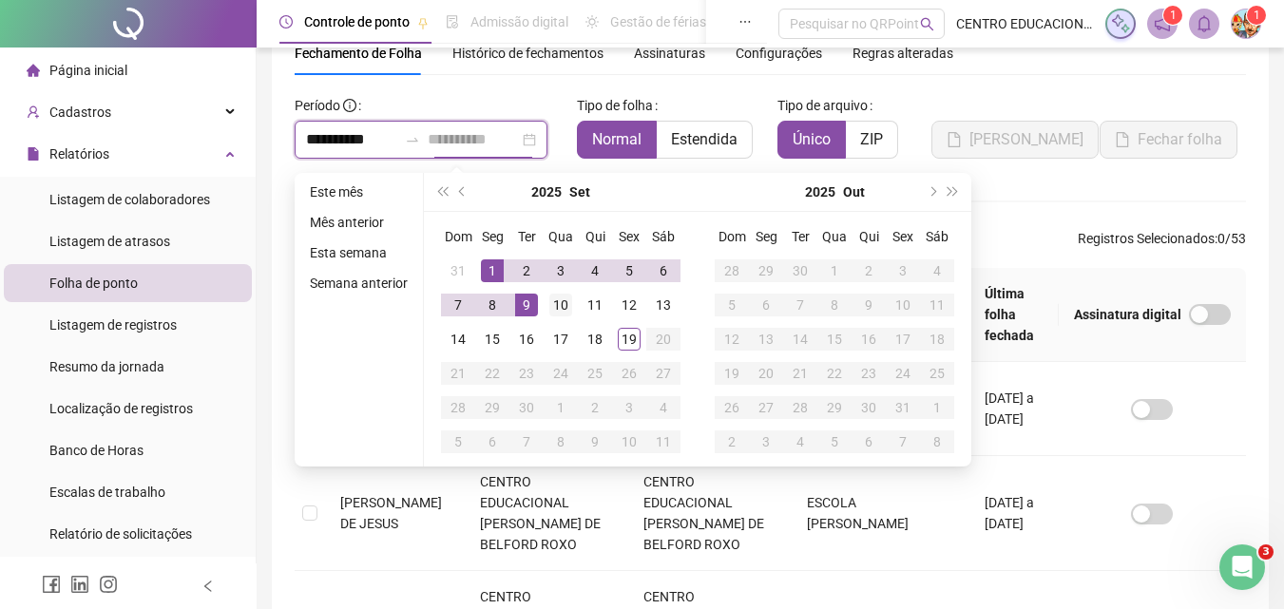
type input "**********"
click at [558, 300] on div "10" at bounding box center [560, 305] width 23 height 23
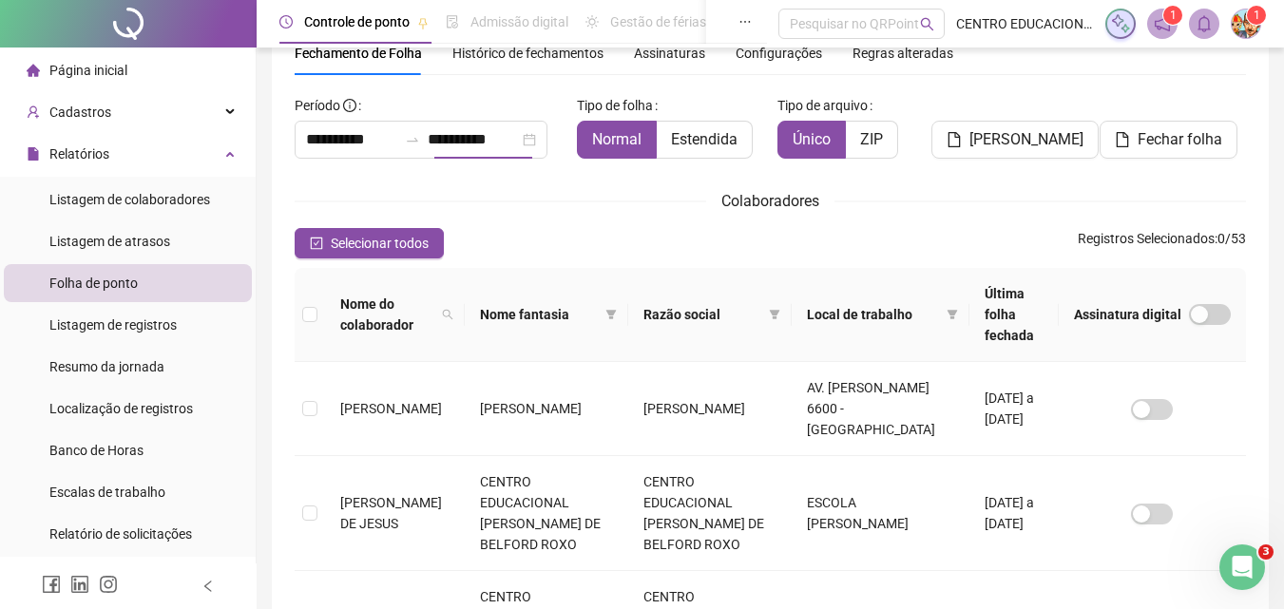
click at [555, 304] on span "Nome fantasia" at bounding box center [539, 314] width 118 height 21
click at [715, 229] on div "Selecionar todos Registros Selecionados : 0 / 53" at bounding box center [770, 243] width 951 height 30
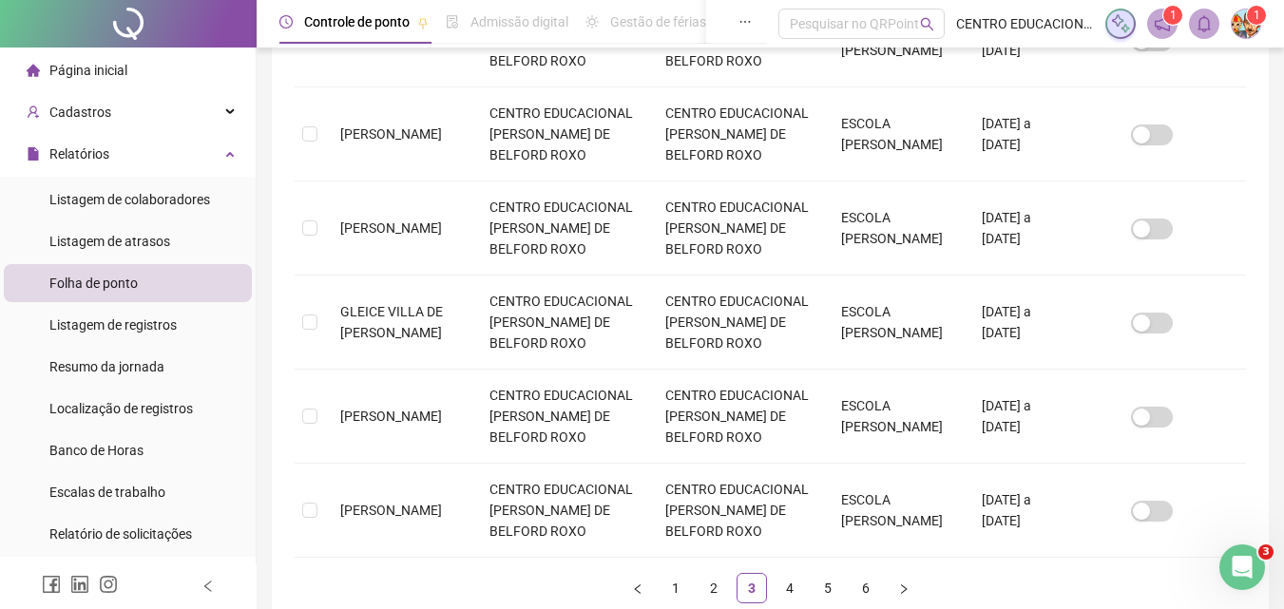
scroll to position [923, 0]
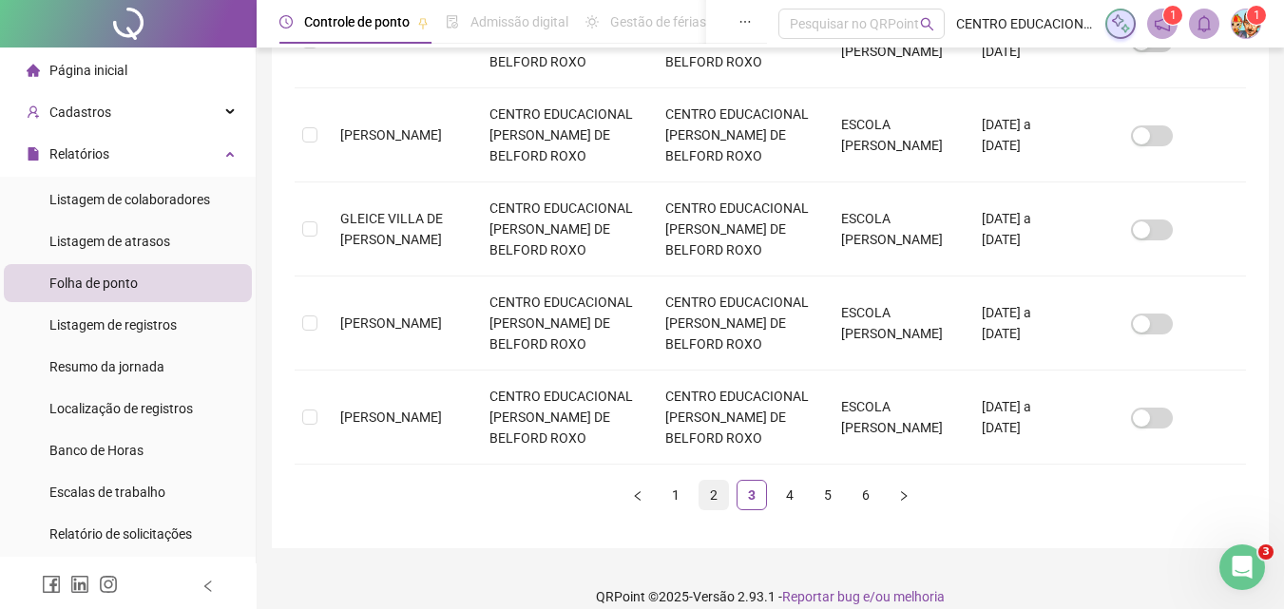
click at [709, 481] on link "2" at bounding box center [714, 495] width 29 height 29
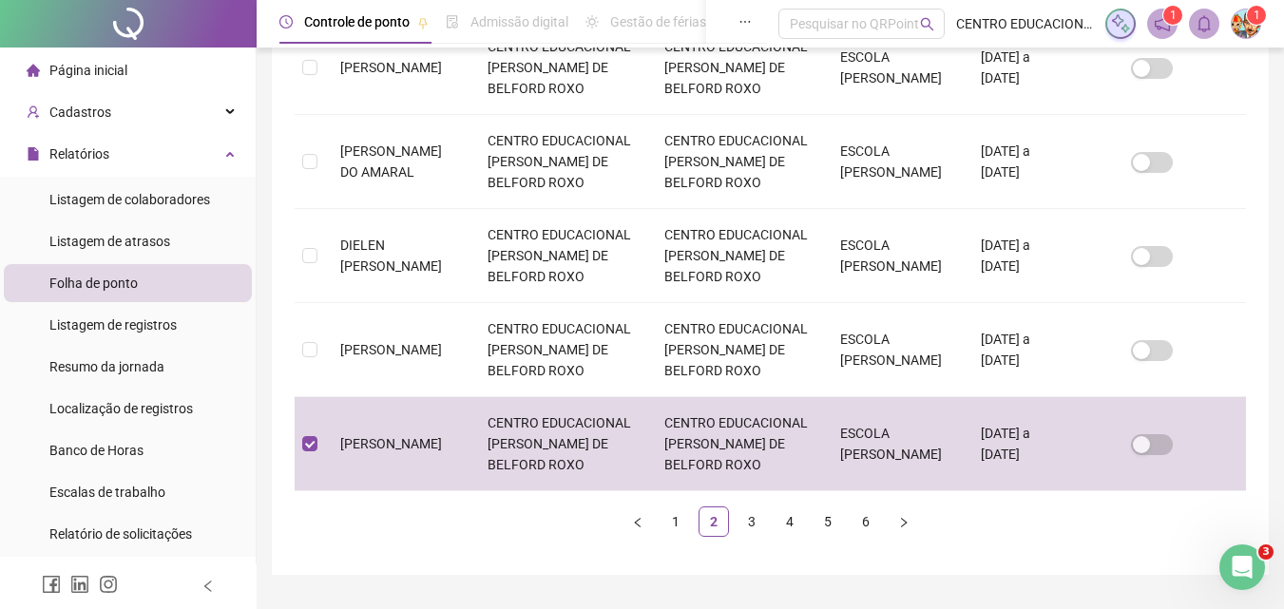
scroll to position [85, 0]
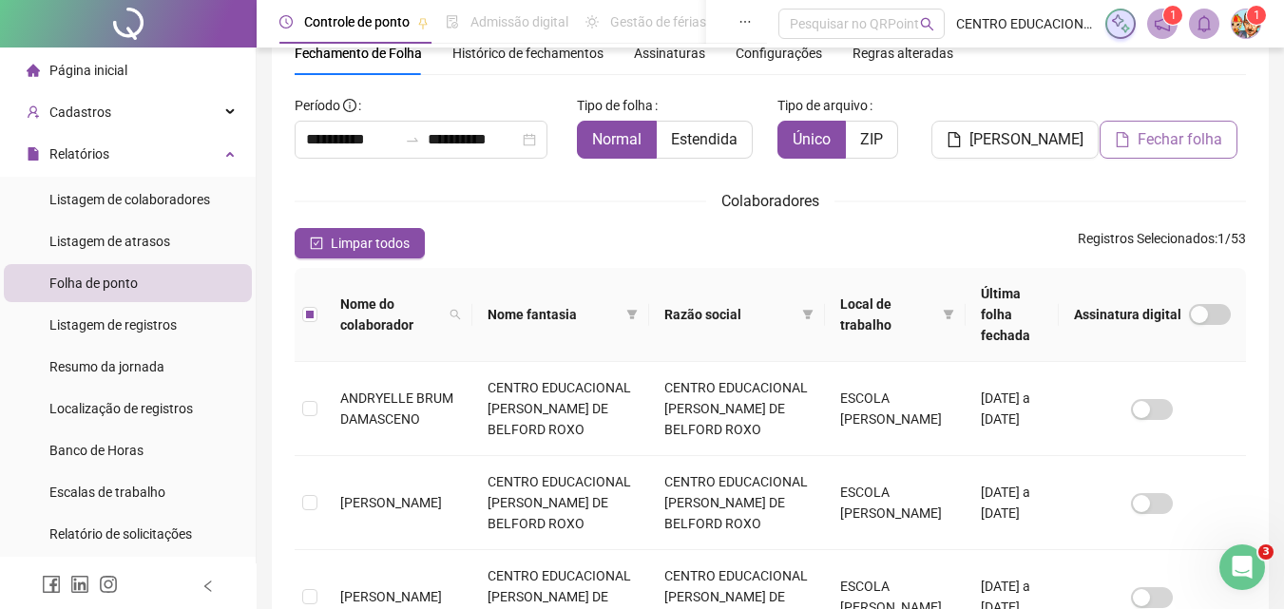
click at [1155, 141] on span "Fechar folha" at bounding box center [1180, 139] width 85 height 23
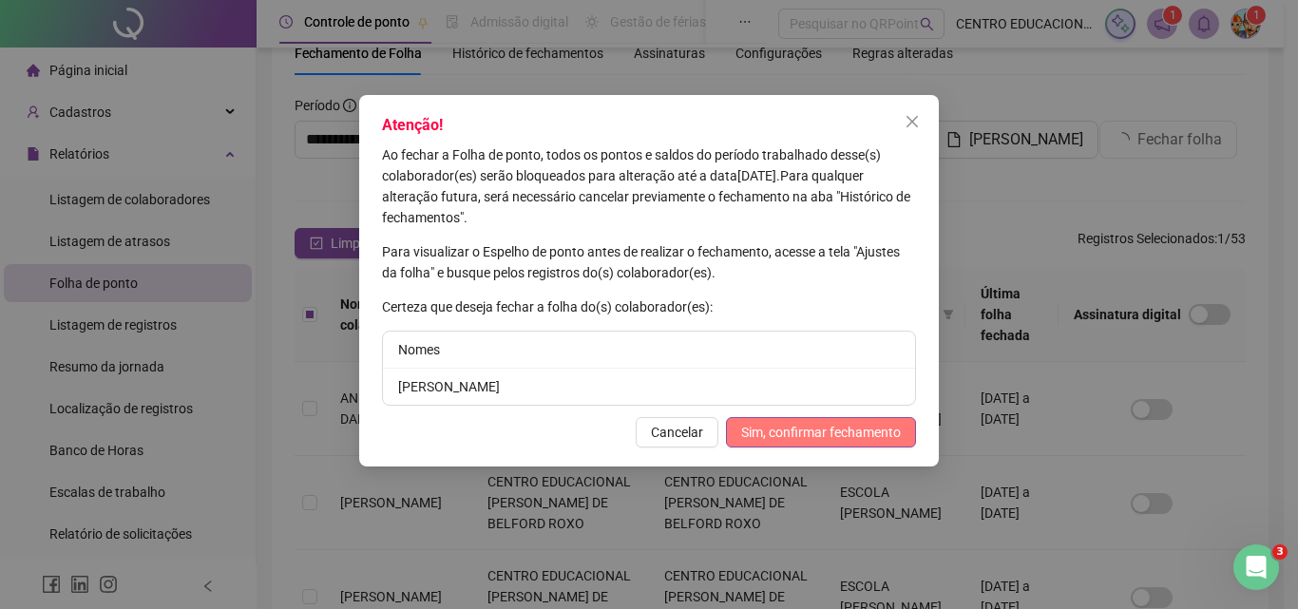
click at [826, 433] on span "Sim, confirmar fechamento" at bounding box center [821, 432] width 160 height 21
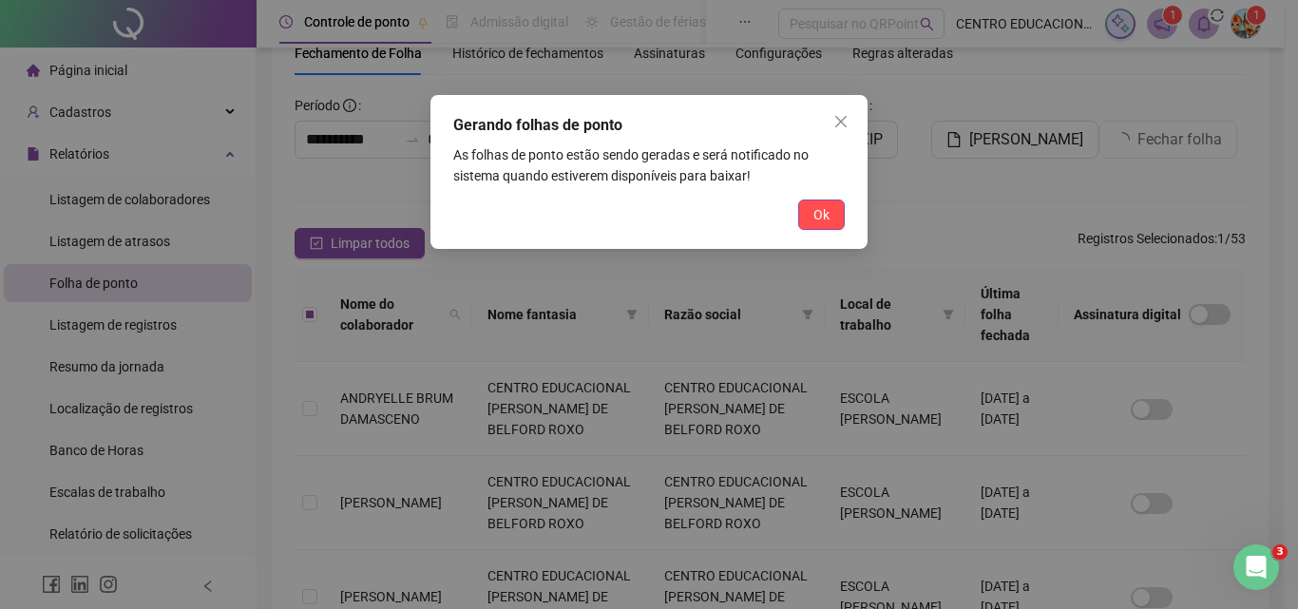
click at [815, 208] on span "Ok" at bounding box center [822, 214] width 16 height 21
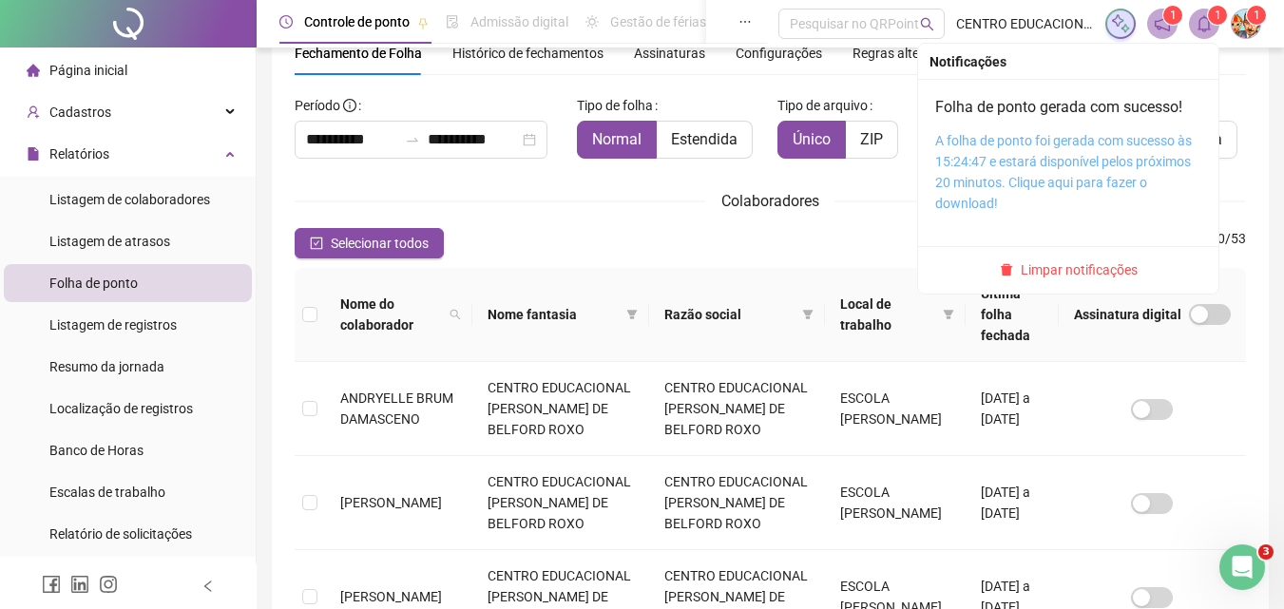
click at [1010, 163] on link "A folha de ponto foi gerada com sucesso às 15:24:47 e estará disponível pelos p…" at bounding box center [1063, 172] width 257 height 78
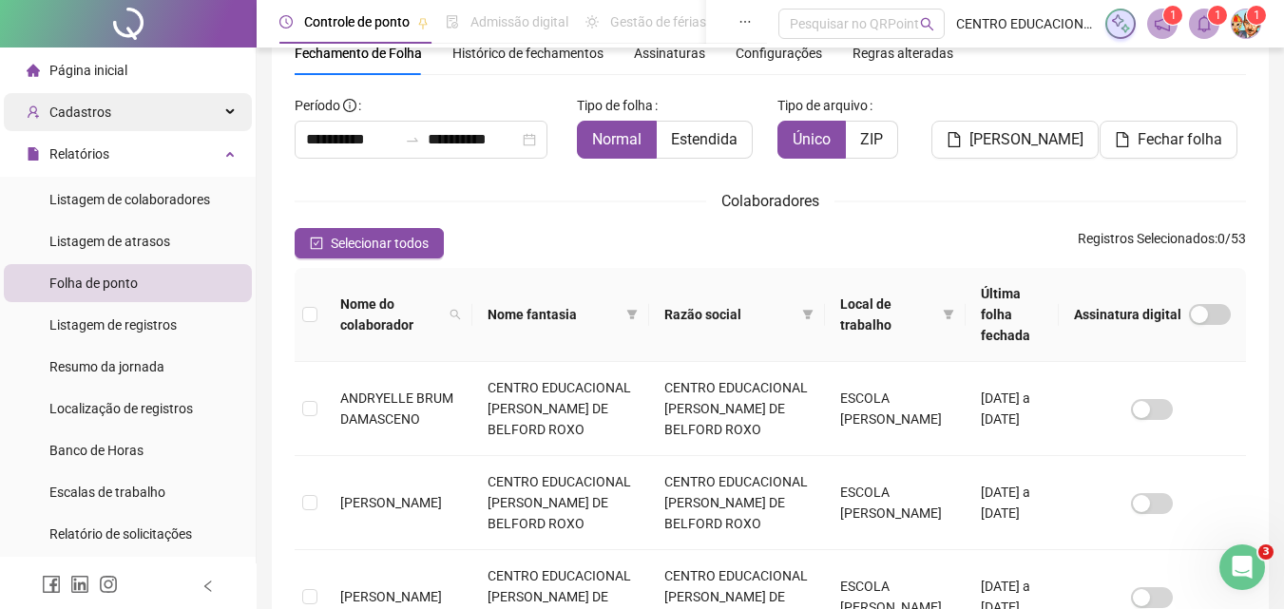
click at [98, 105] on span "Cadastros" at bounding box center [80, 112] width 62 height 15
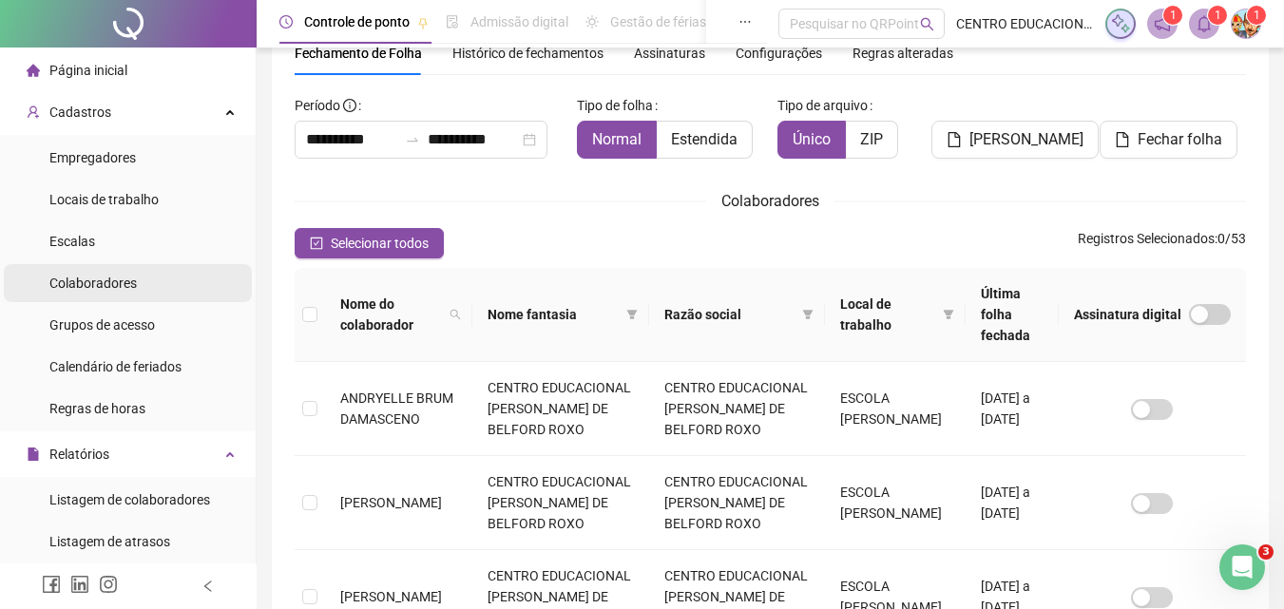
click at [74, 285] on span "Colaboradores" at bounding box center [92, 283] width 87 height 15
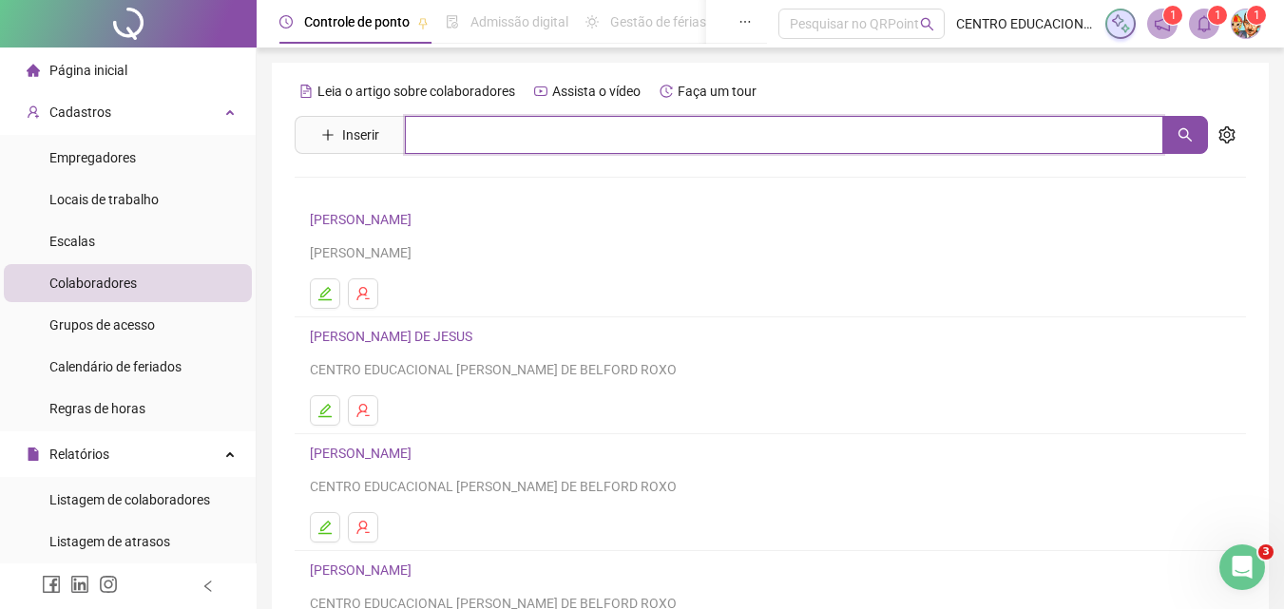
click at [471, 141] on input "text" at bounding box center [784, 135] width 758 height 38
type input "*******"
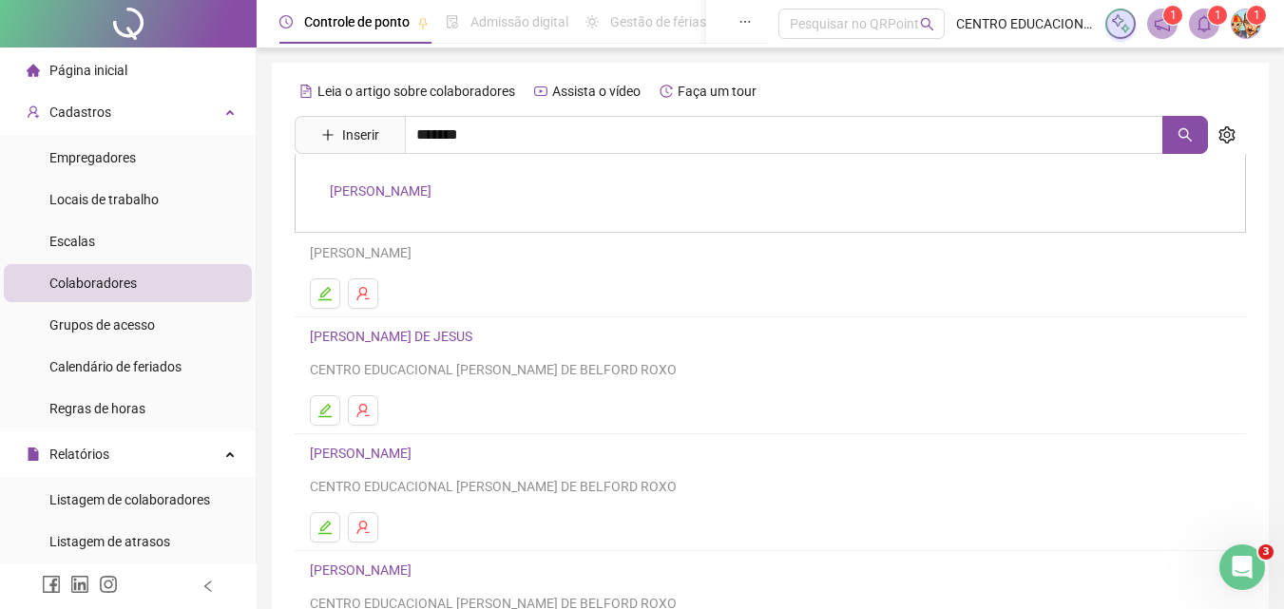
click at [401, 188] on link "[PERSON_NAME]" at bounding box center [381, 190] width 102 height 15
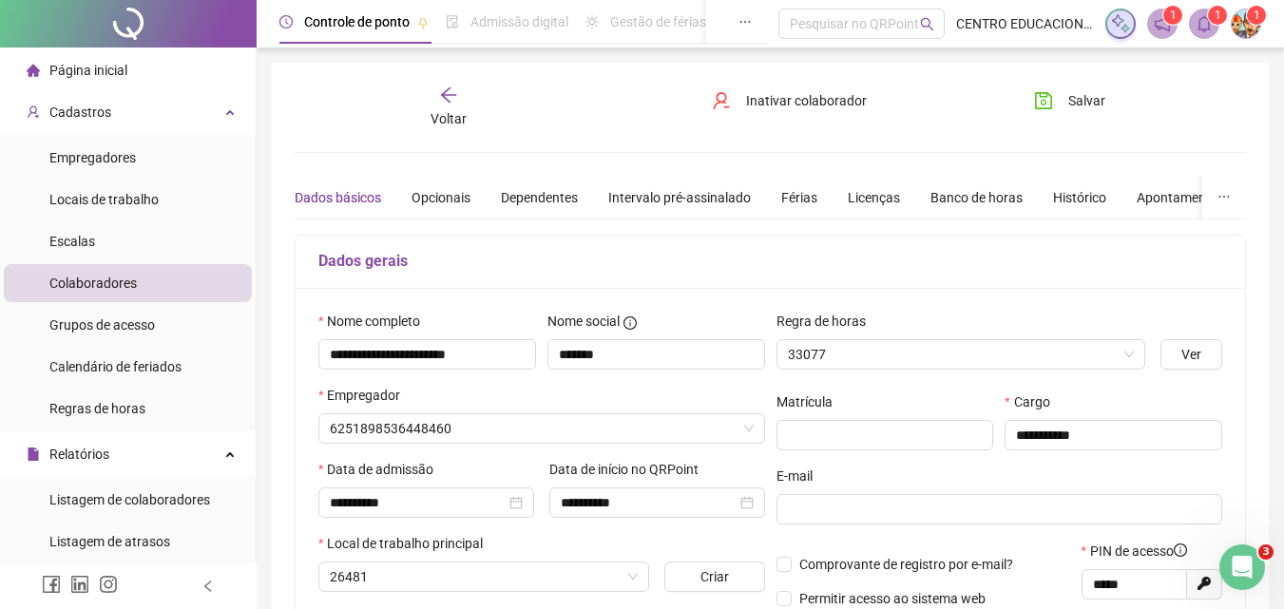
type input "**********"
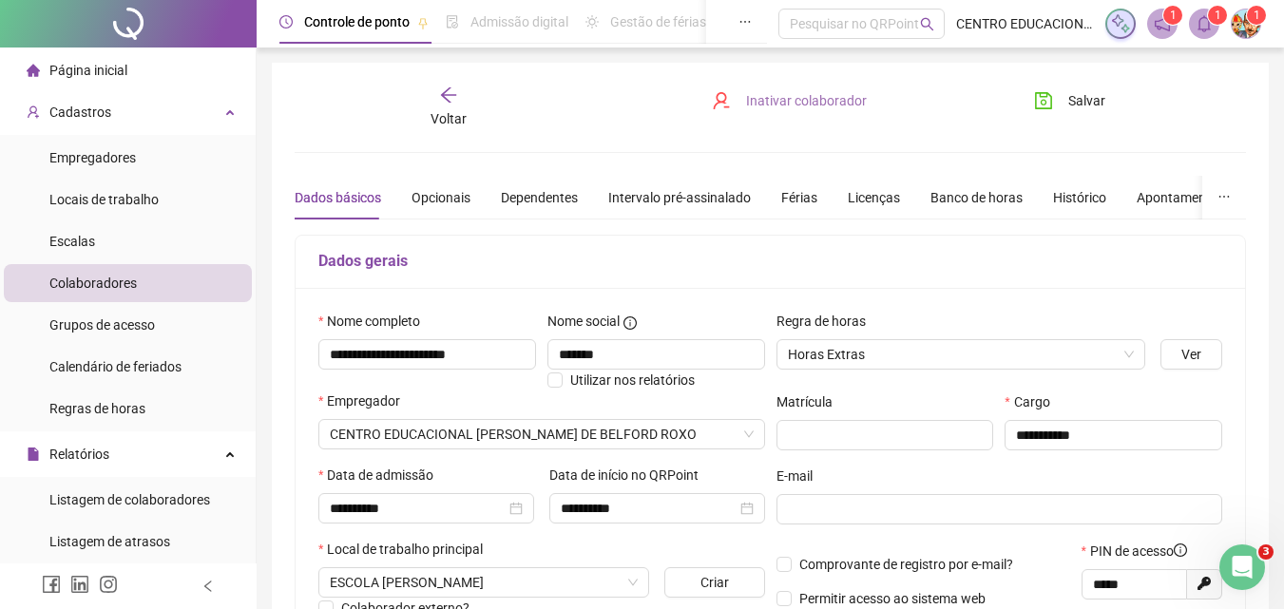
click at [783, 98] on span "Inativar colaborador" at bounding box center [806, 100] width 121 height 21
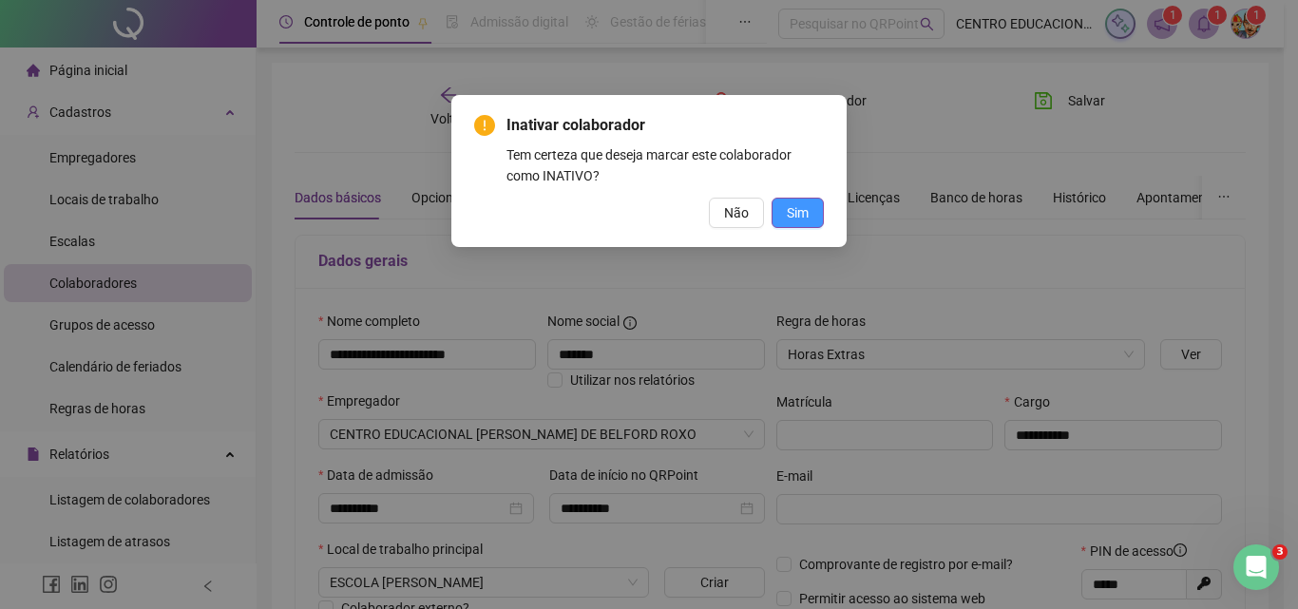
click at [791, 207] on span "Sim" at bounding box center [798, 212] width 22 height 21
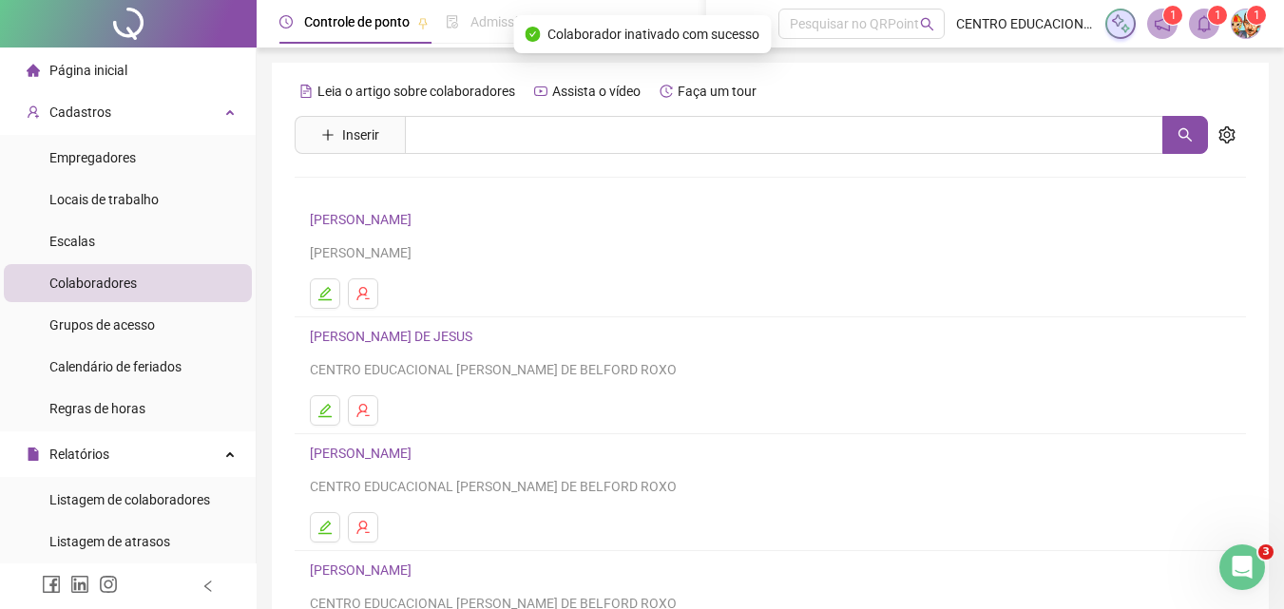
click at [1053, 213] on h4 "[PERSON_NAME]" at bounding box center [770, 219] width 921 height 23
